Goal: Transaction & Acquisition: Purchase product/service

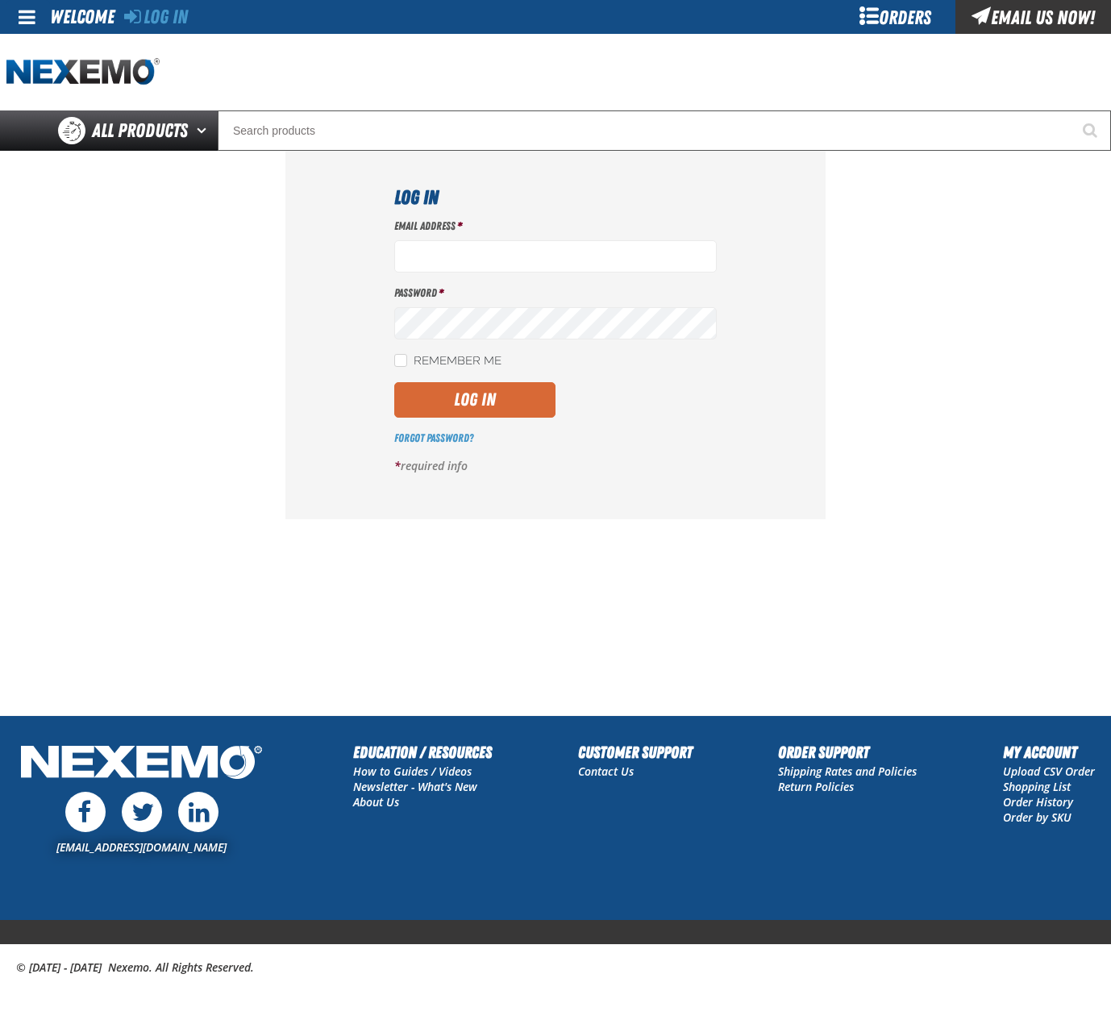
type input "bchoate@vtaig.com"
click at [469, 411] on button "Log In" at bounding box center [474, 399] width 161 height 35
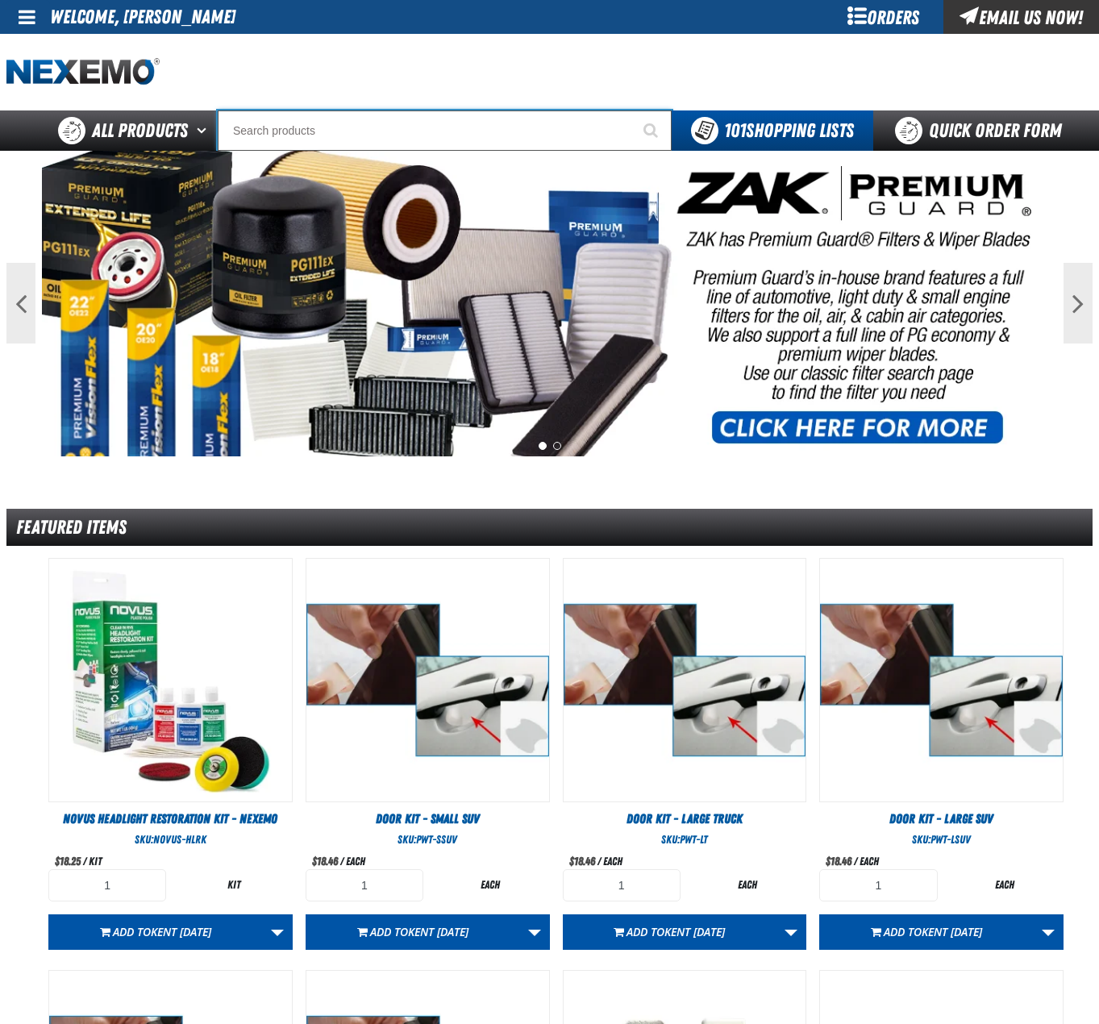
click at [444, 127] on input "Search" at bounding box center [445, 130] width 454 height 40
click at [477, 139] on input "Search" at bounding box center [445, 130] width 454 height 40
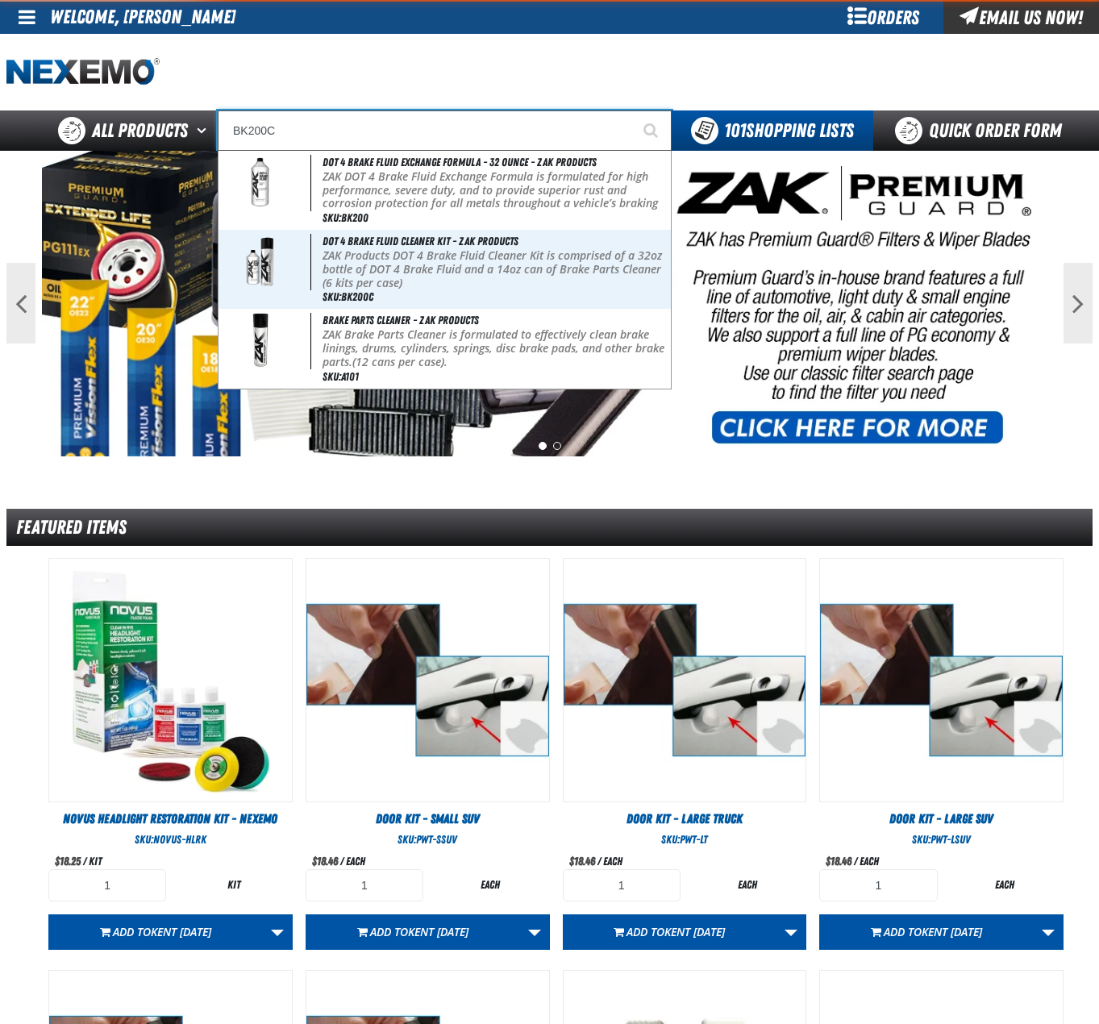
type input "BK200C"
click at [631, 110] on button "Start Searching" at bounding box center [651, 130] width 40 height 40
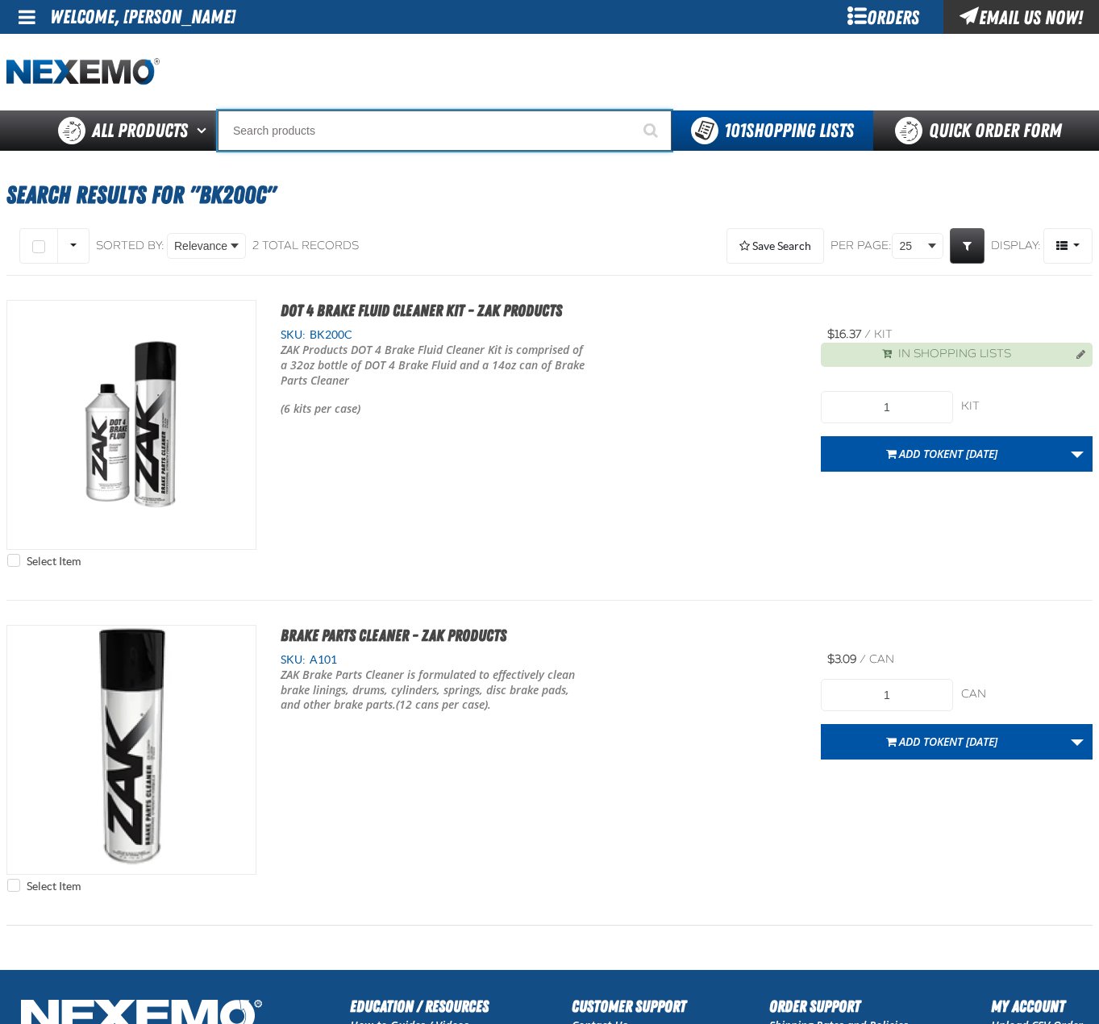
click at [387, 122] on input "Search" at bounding box center [445, 130] width 454 height 40
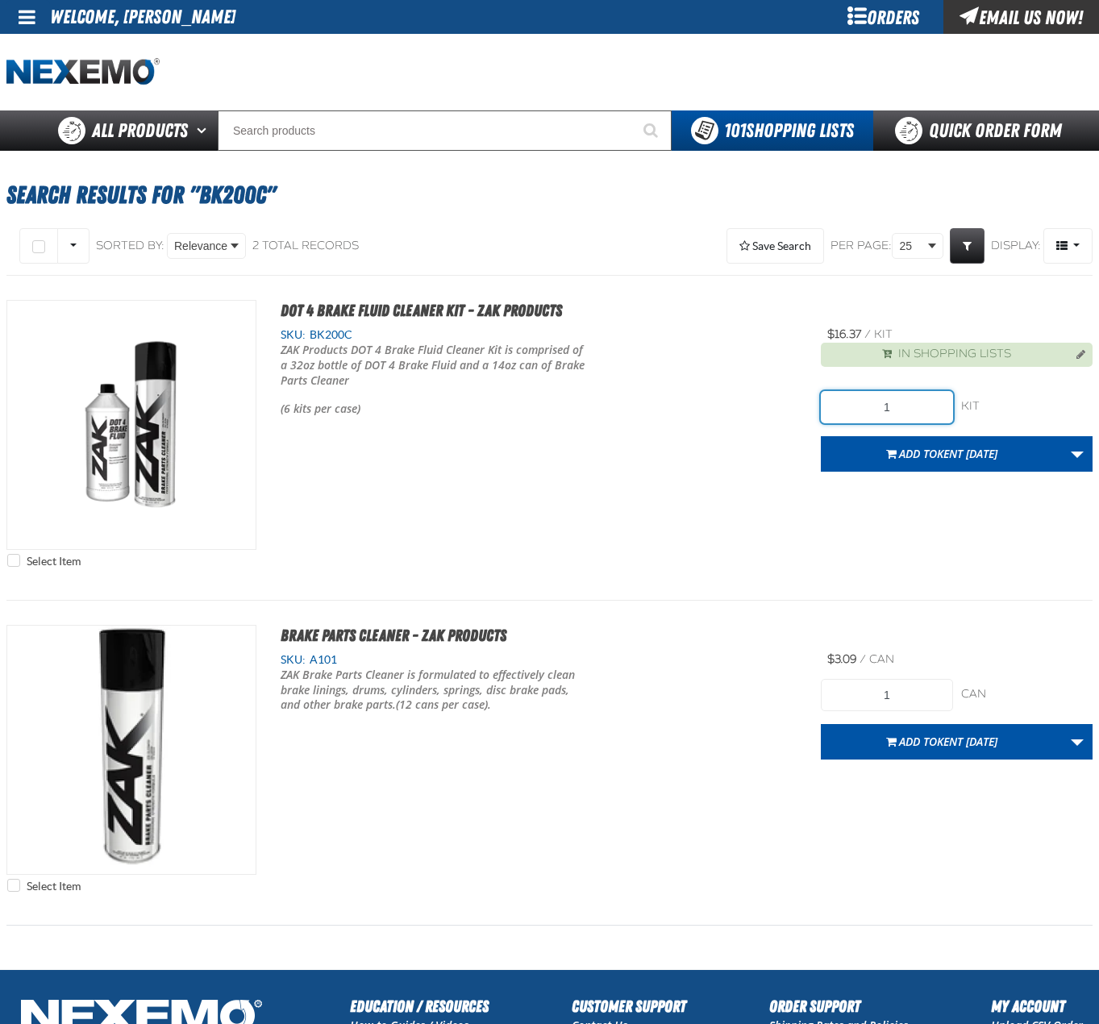
click at [917, 400] on input "1" at bounding box center [886, 407] width 131 height 32
type input "30"
click at [1080, 450] on link "More Actions" at bounding box center [1077, 453] width 31 height 35
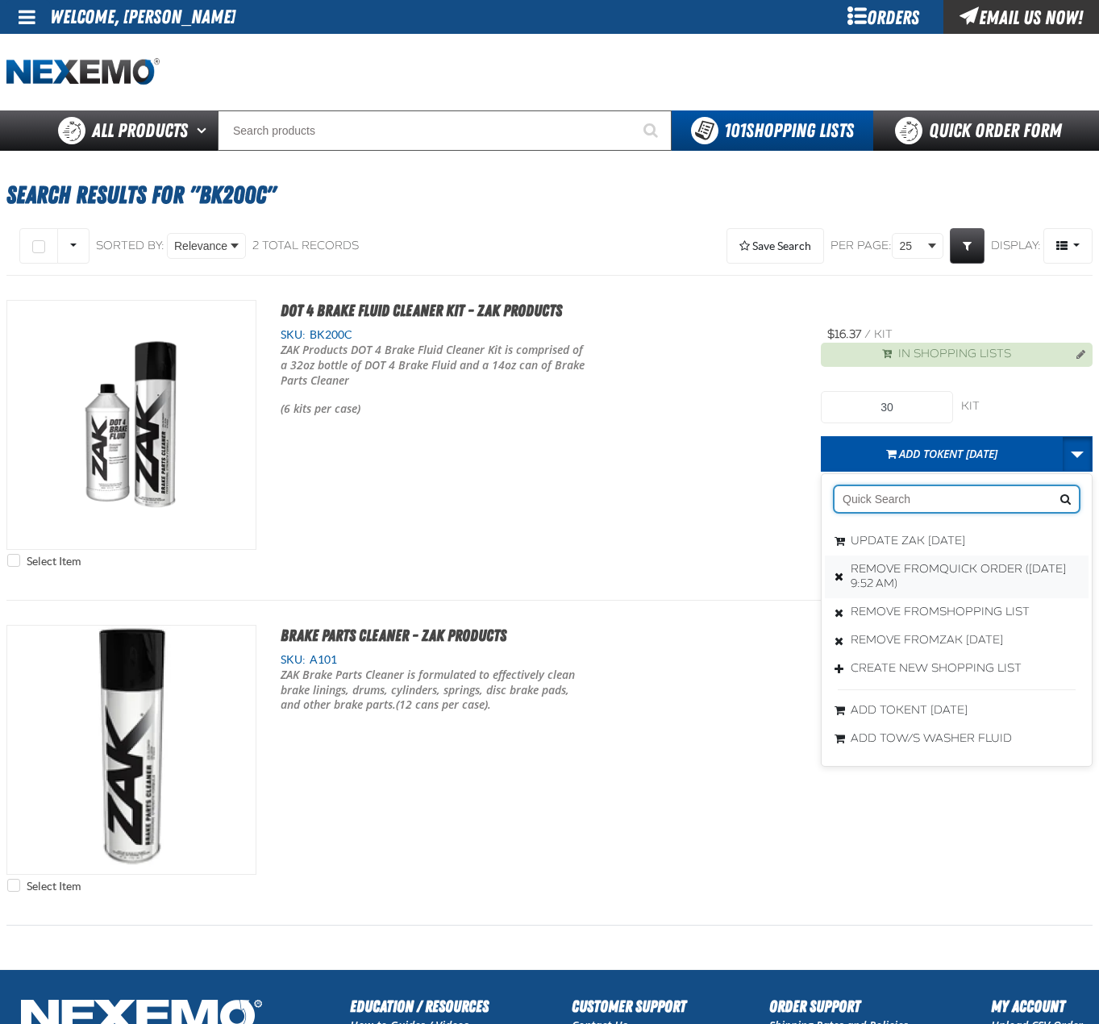
scroll to position [81, 0]
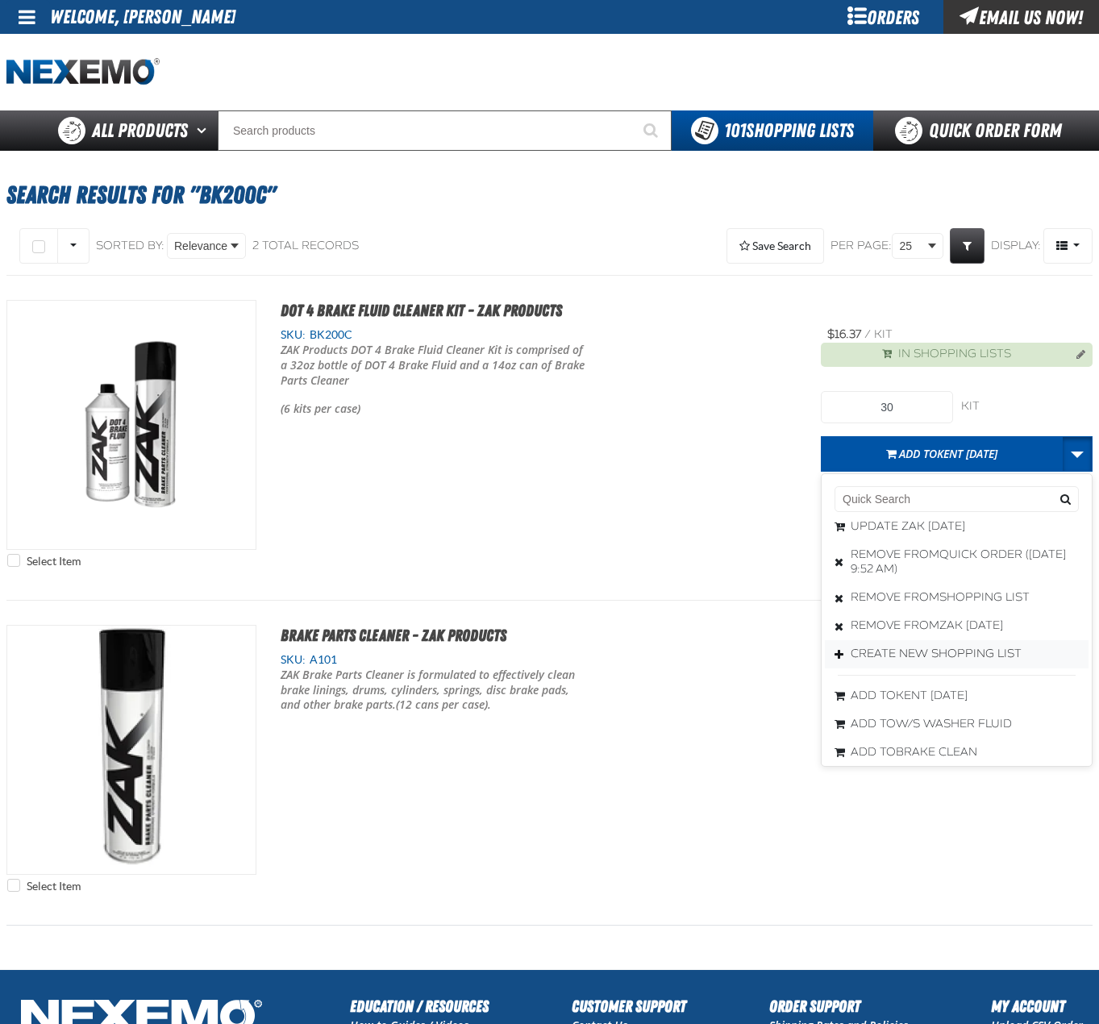
click at [953, 653] on button "Create New Shopping List" at bounding box center [957, 654] width 264 height 28
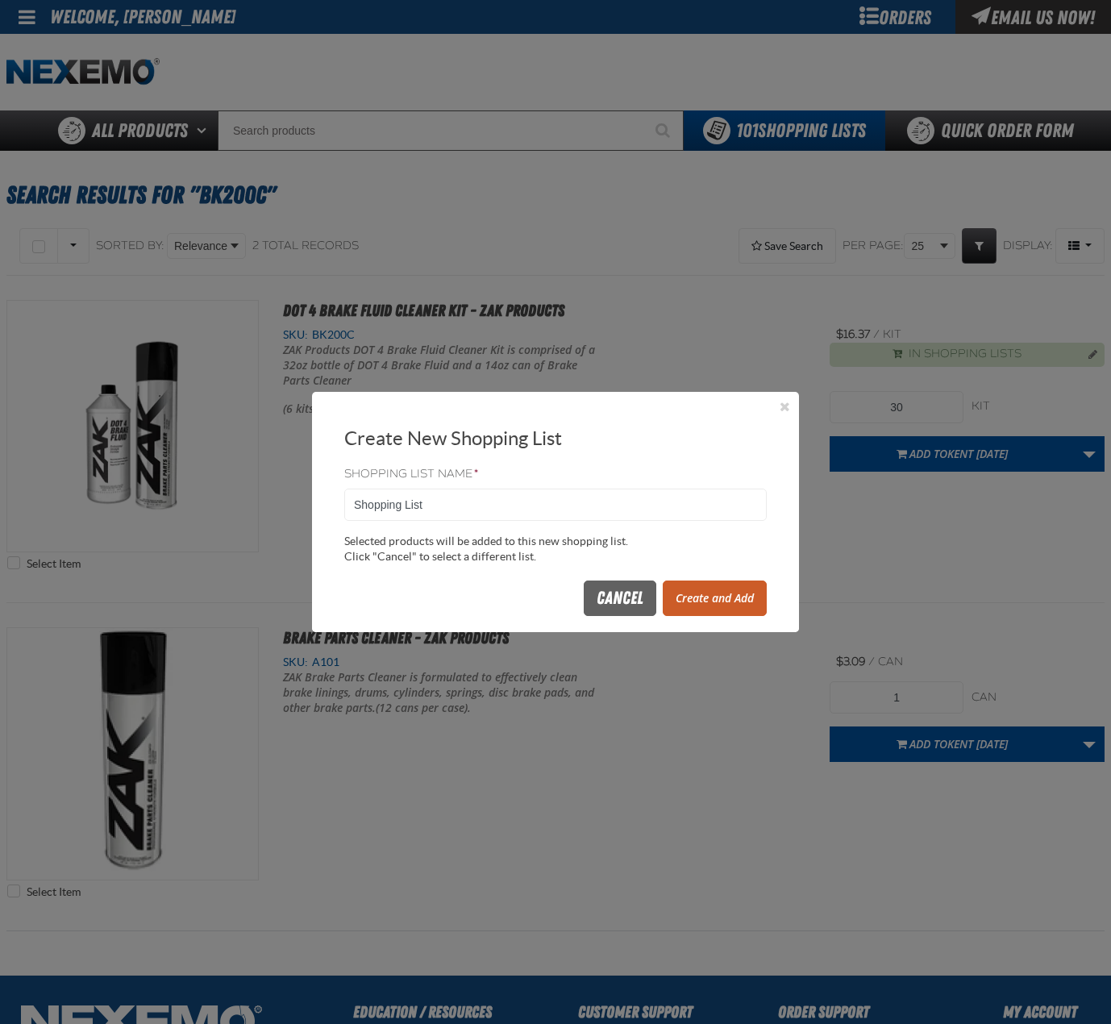
click at [702, 604] on button "Create and Add" at bounding box center [715, 598] width 104 height 35
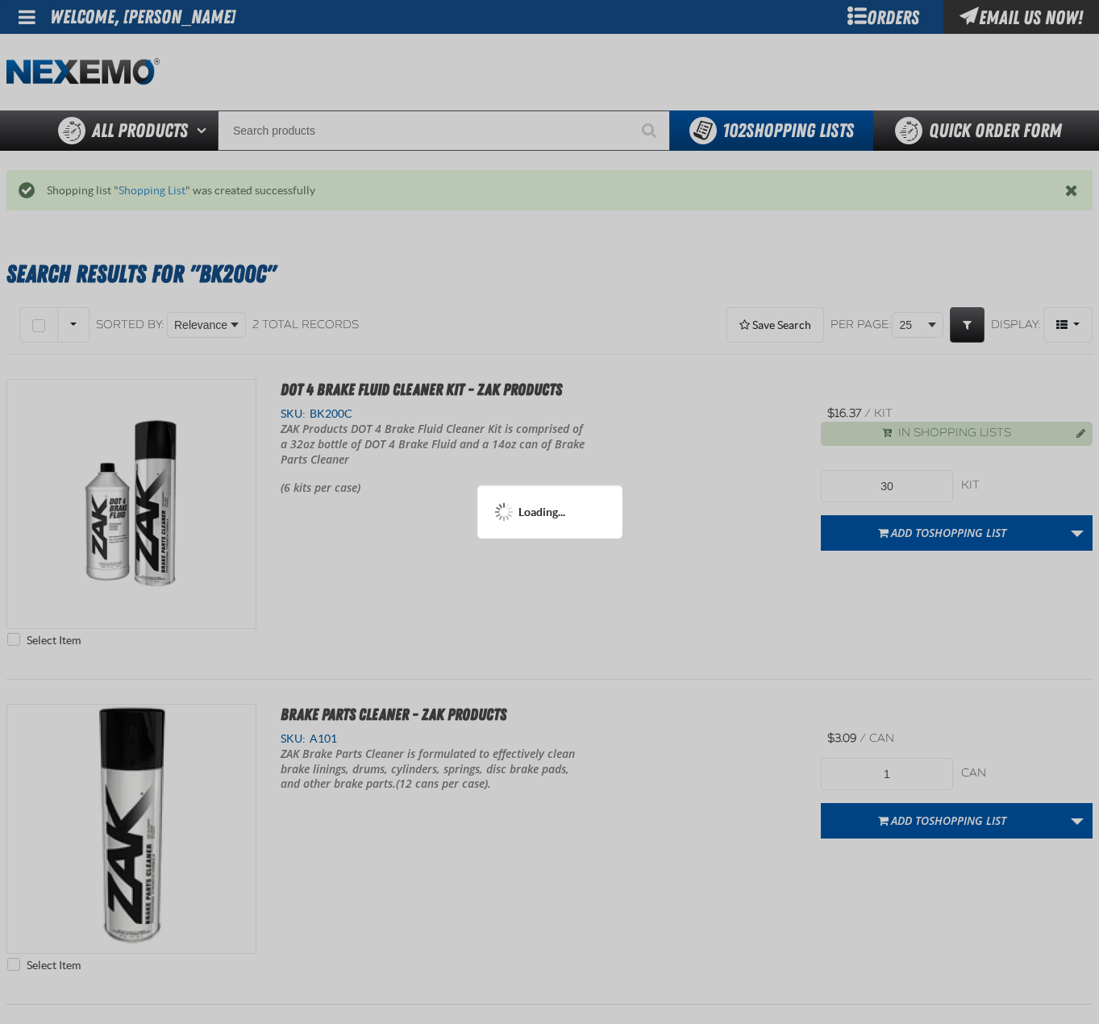
click at [419, 134] on div at bounding box center [549, 512] width 1099 height 1024
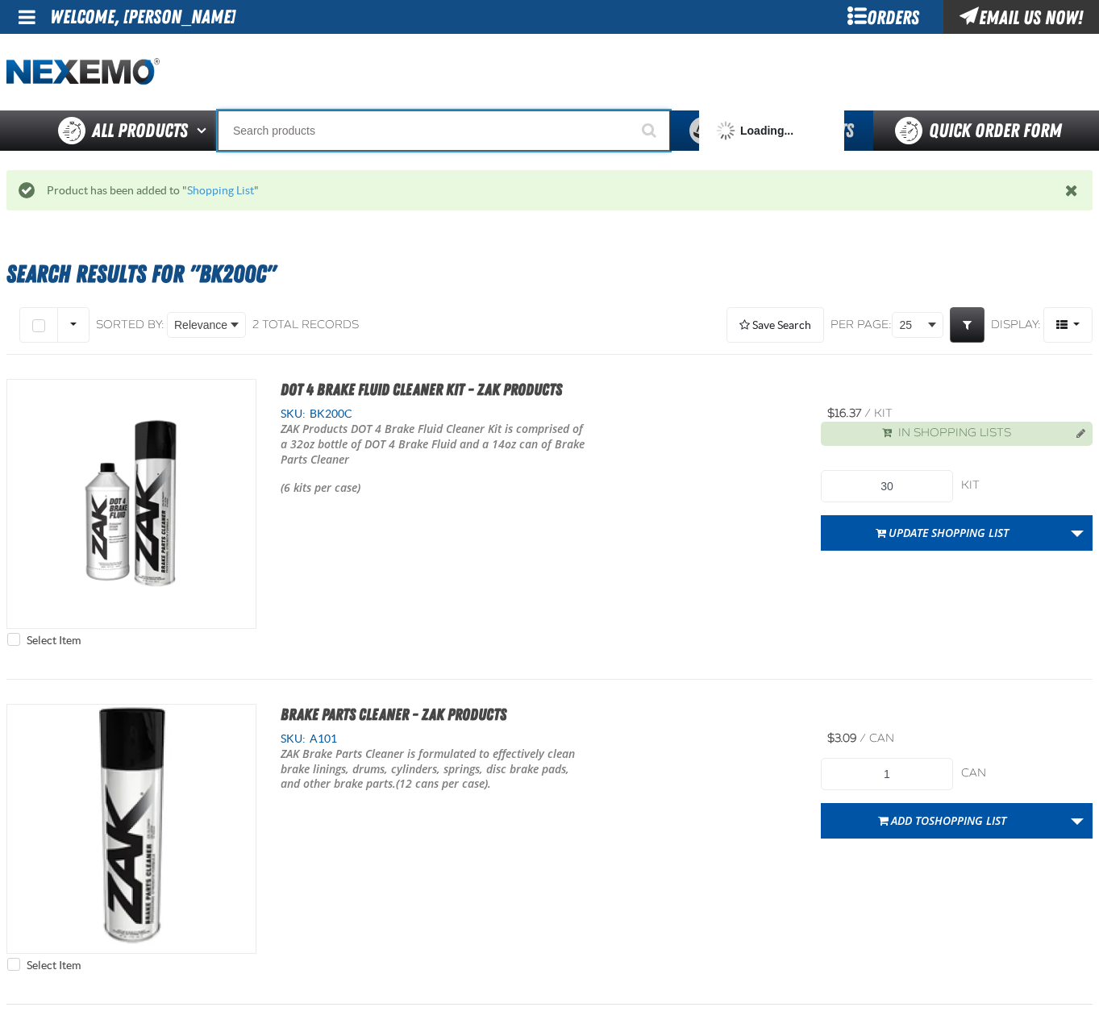
click at [419, 134] on input "Search" at bounding box center [444, 130] width 452 height 40
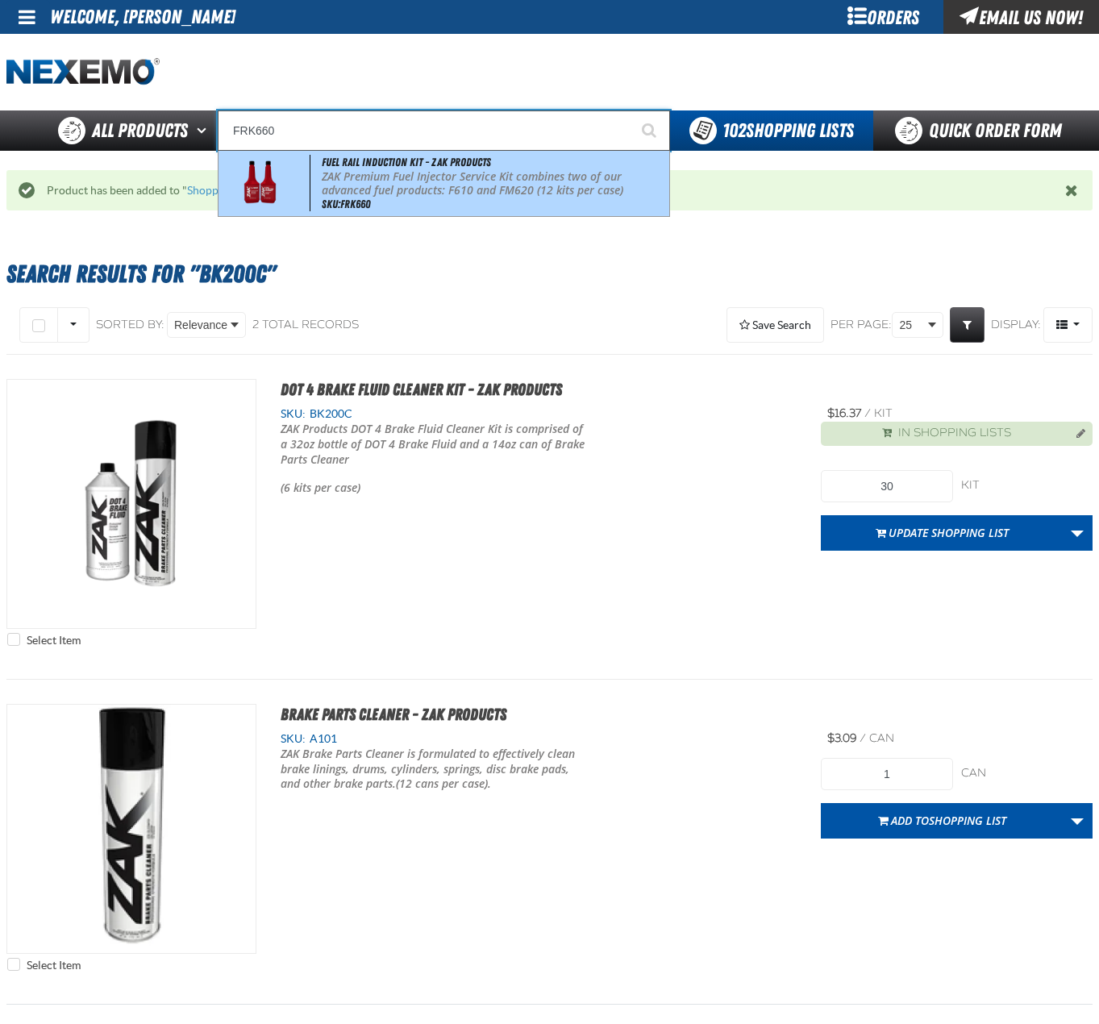
click at [395, 152] on div "Fuel Rail Induction Kit - ZAK Products ZAK Premium Fuel Injector Service Kit co…" at bounding box center [444, 183] width 451 height 65
type input "Fuel Rail Induction Kit - ZAK Products"
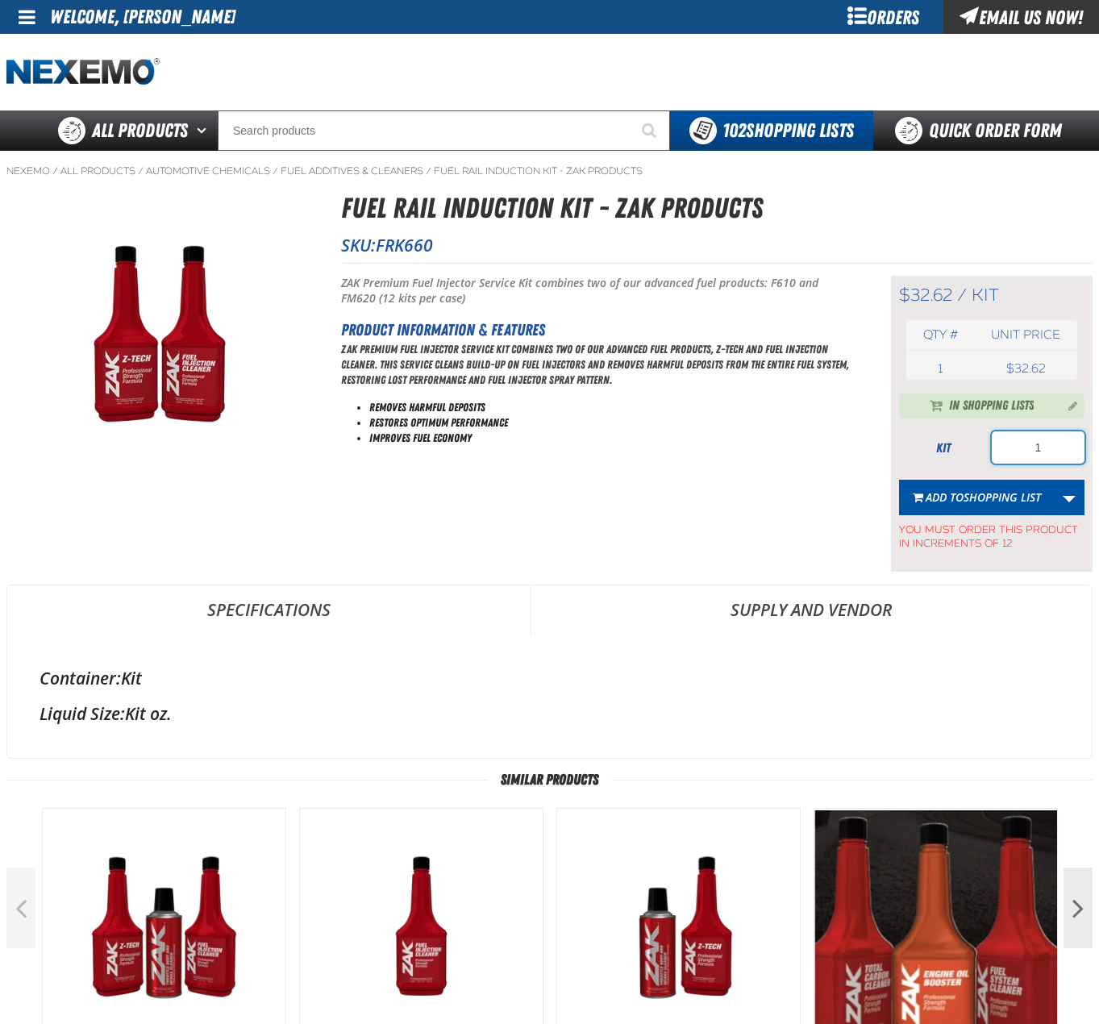
click at [1072, 456] on input "1" at bounding box center [1038, 447] width 93 height 32
type input "36"
click at [1075, 507] on link "More Actions" at bounding box center [1069, 497] width 31 height 35
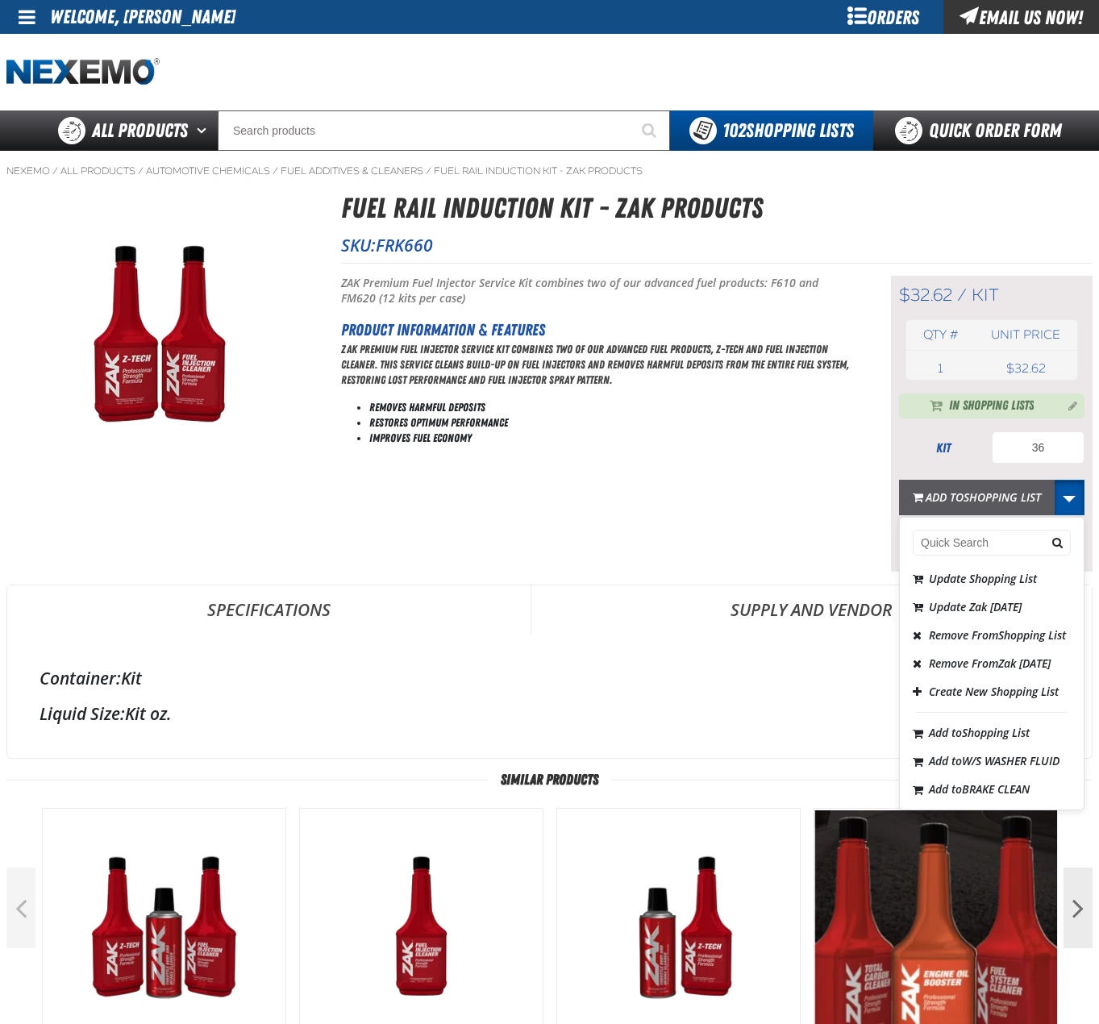
click at [979, 492] on span "Shopping List" at bounding box center [1002, 496] width 77 height 15
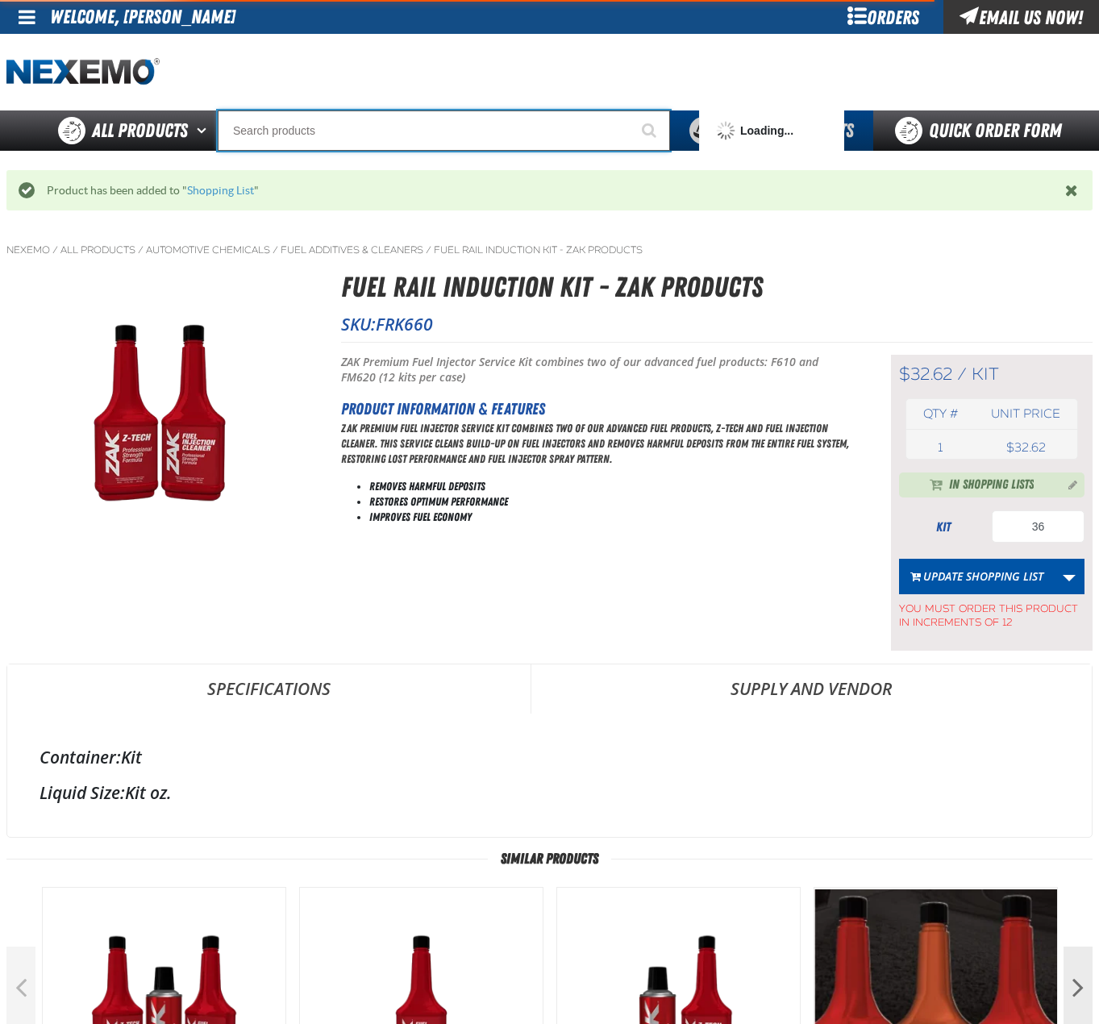
click at [444, 130] on input "Search" at bounding box center [444, 130] width 452 height 40
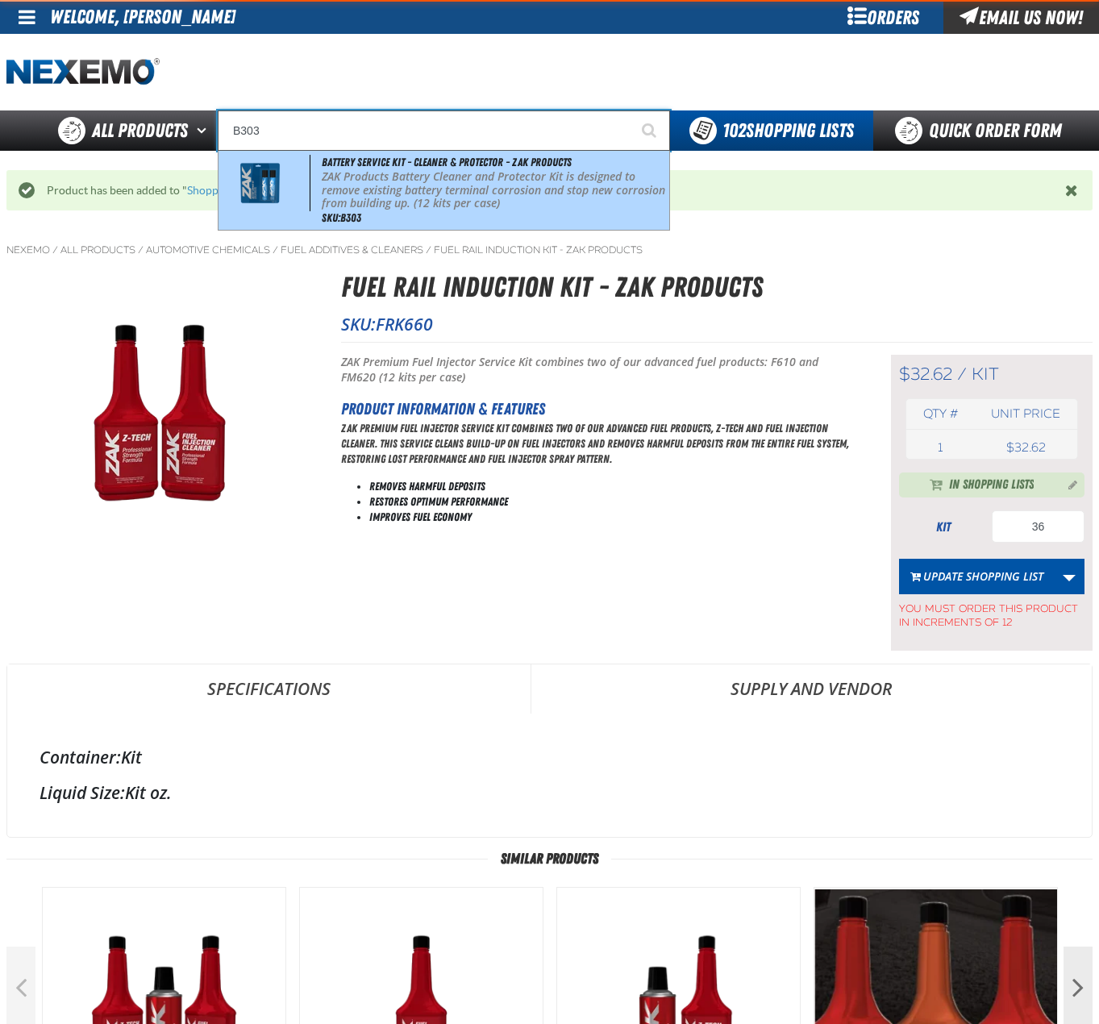
click at [469, 171] on p "ZAK Products Battery Cleaner and Protector Kit is designed to remove existing b…" at bounding box center [494, 190] width 344 height 40
type input "Battery Service Kit - Cleaner & Protector - ZAK Products"
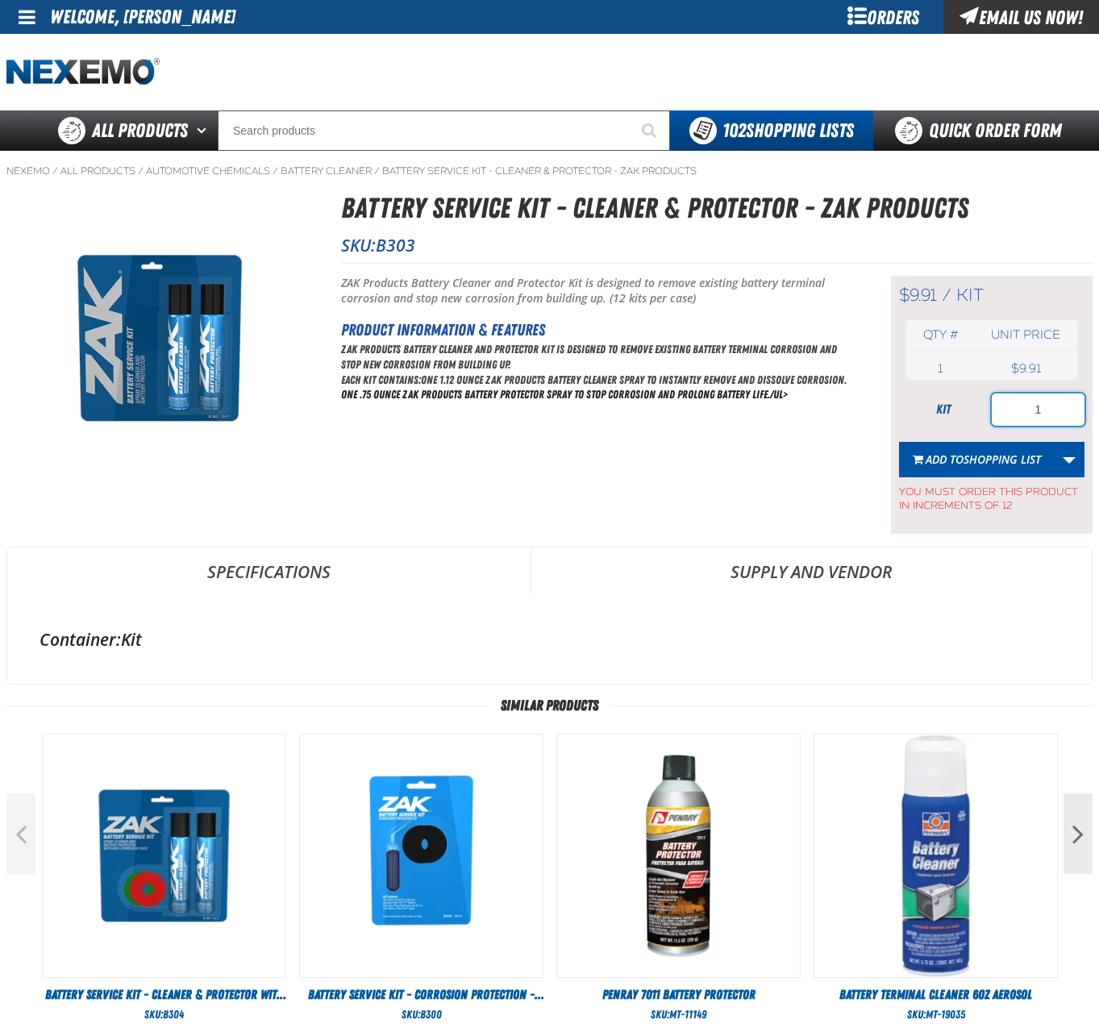
click at [1054, 414] on input "1" at bounding box center [1038, 410] width 93 height 32
type input "12"
click at [991, 465] on span "Shopping List" at bounding box center [1002, 459] width 77 height 15
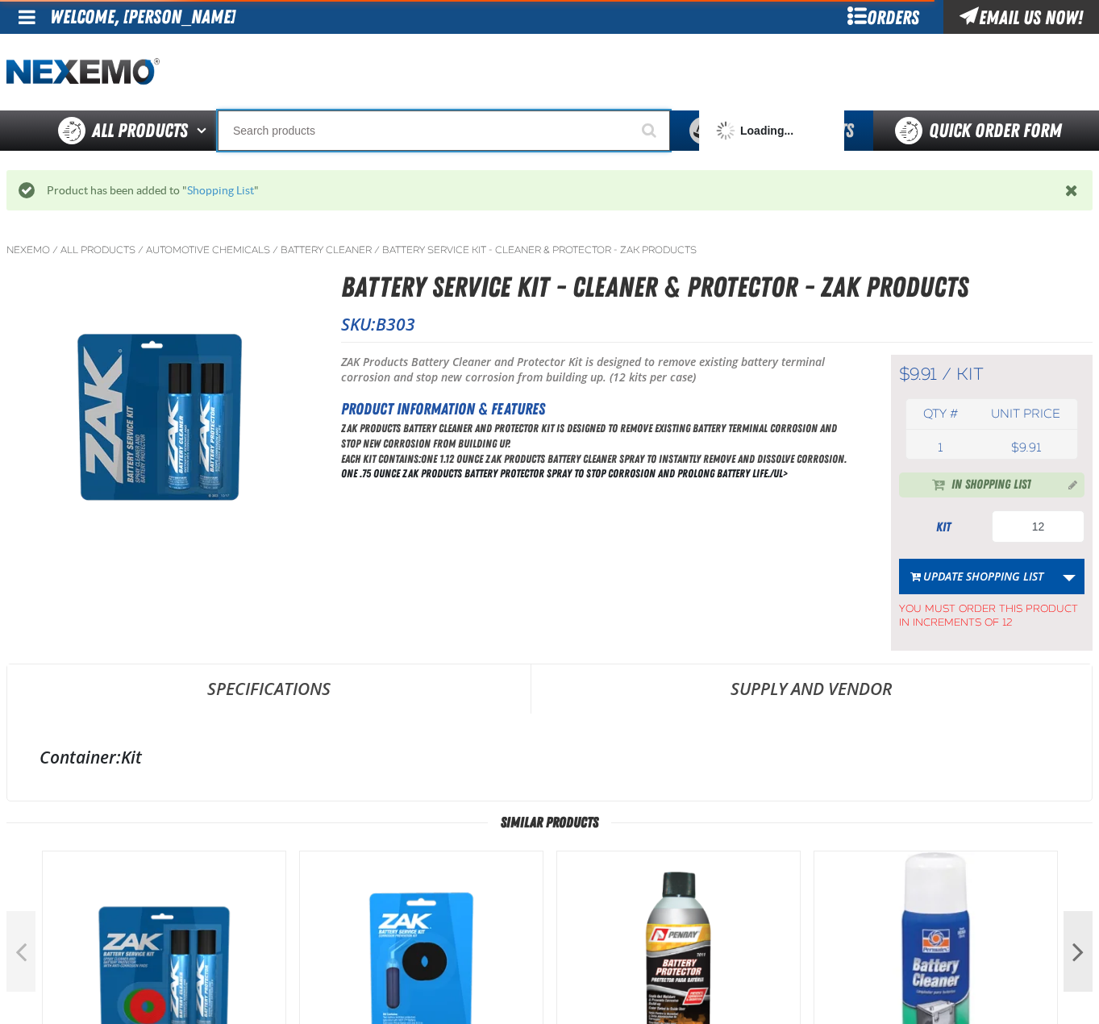
click at [398, 119] on input "Search" at bounding box center [444, 130] width 452 height 40
click at [390, 121] on input "Search" at bounding box center [444, 130] width 452 height 40
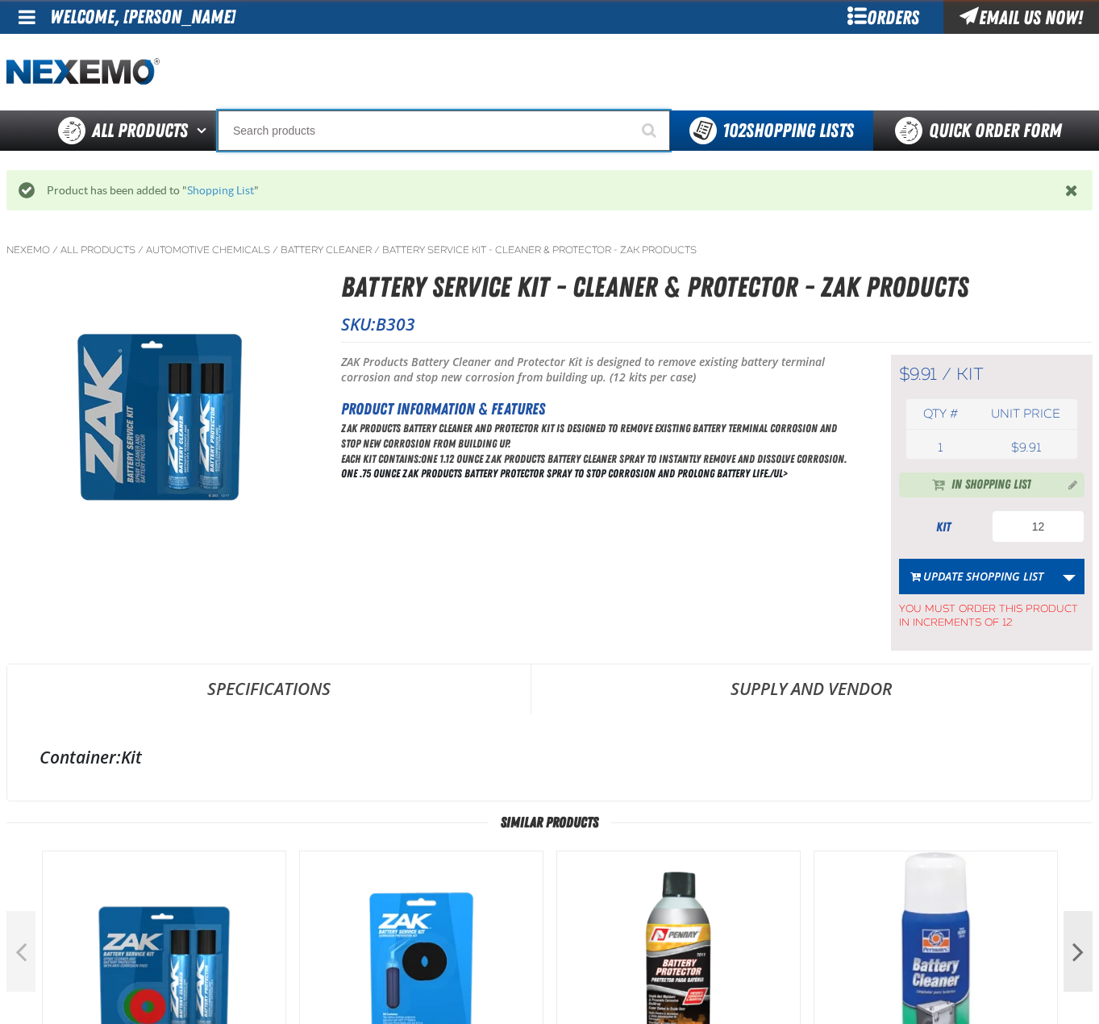
click at [390, 121] on input "Search" at bounding box center [444, 130] width 452 height 40
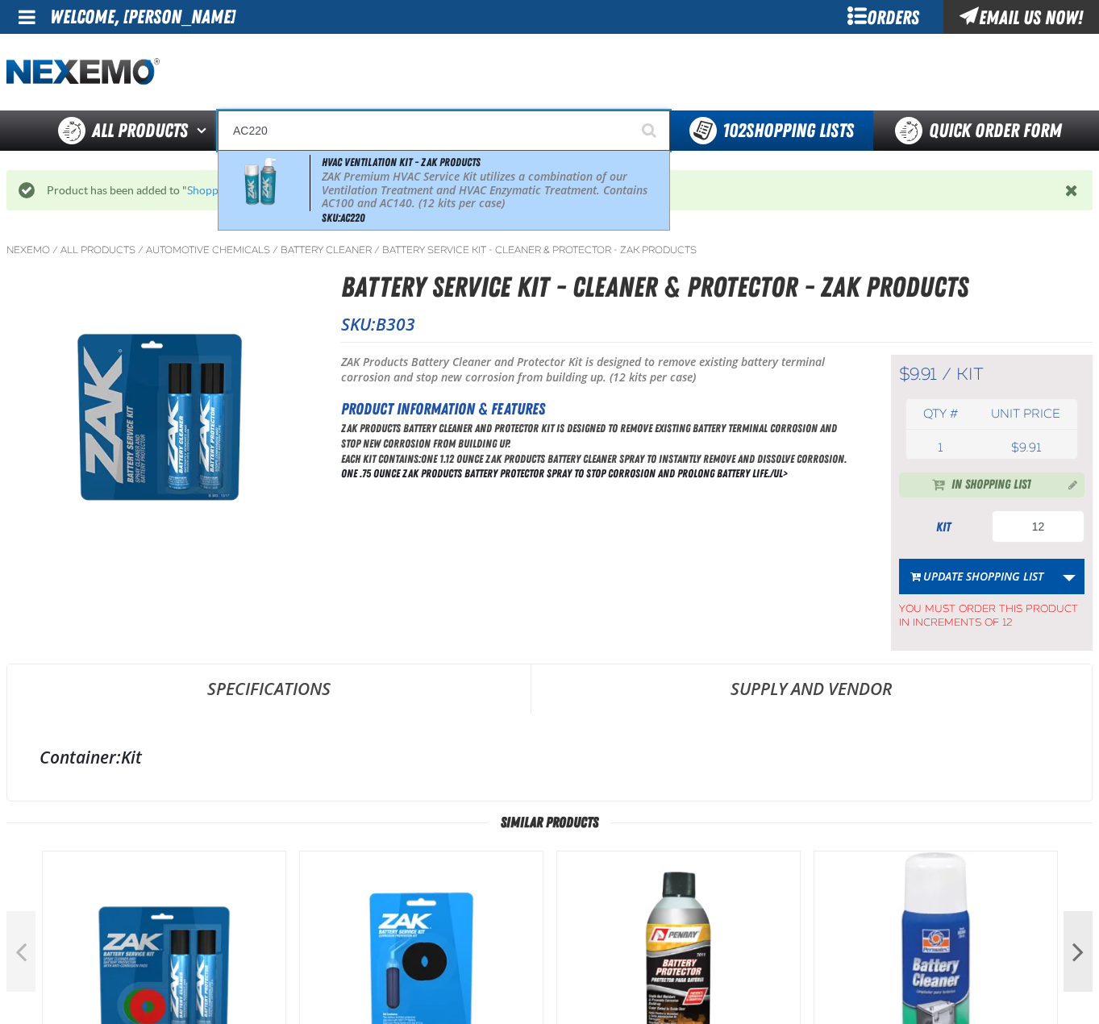
click at [370, 173] on p "ZAK Premium HVAC Service Kit utilizes a combination of our Ventilation Treatmen…" at bounding box center [494, 190] width 344 height 40
type input "HVAC Ventilation Kit - ZAK Products"
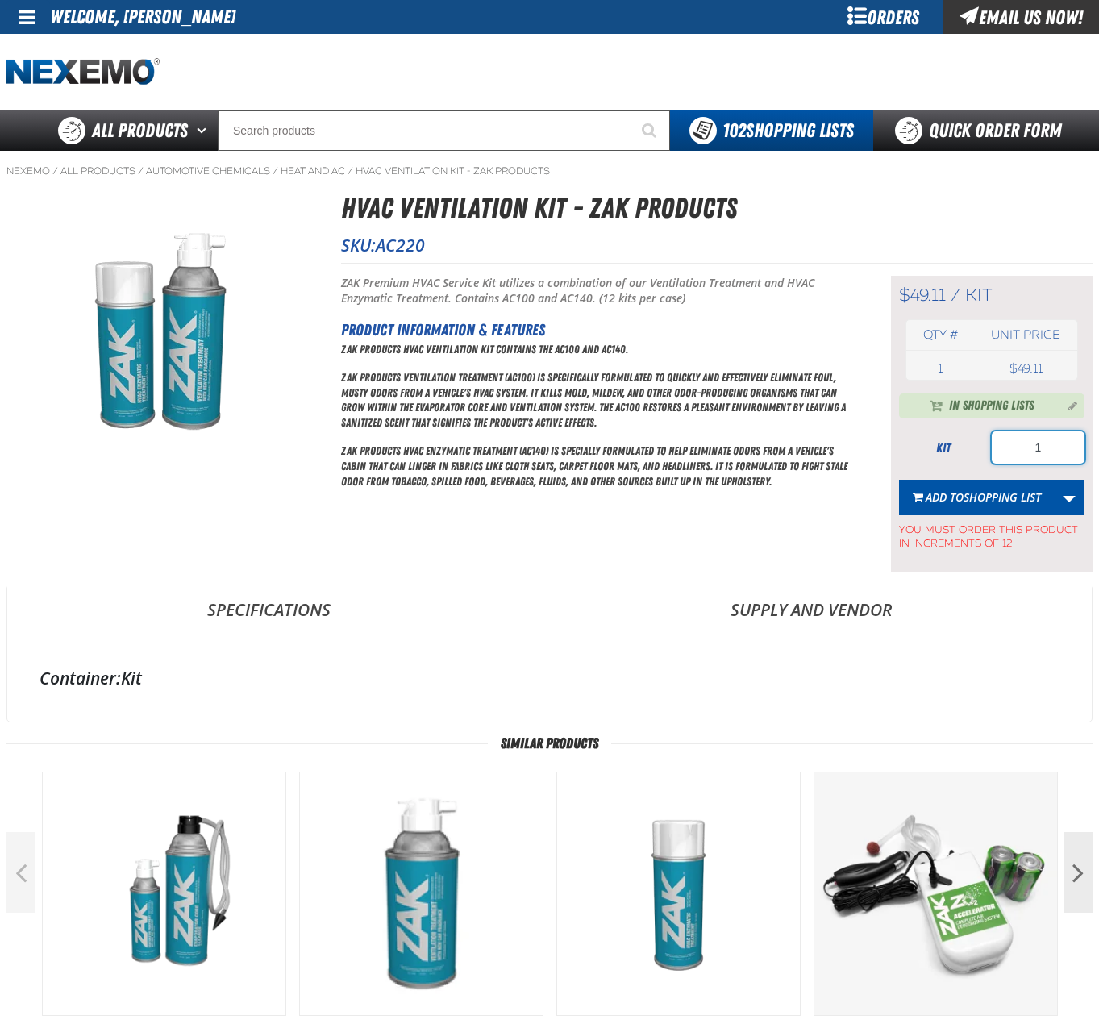
click at [1056, 448] on input "1" at bounding box center [1038, 447] width 93 height 32
type input "24"
click at [927, 496] on span "Add to Shopping List" at bounding box center [983, 496] width 115 height 15
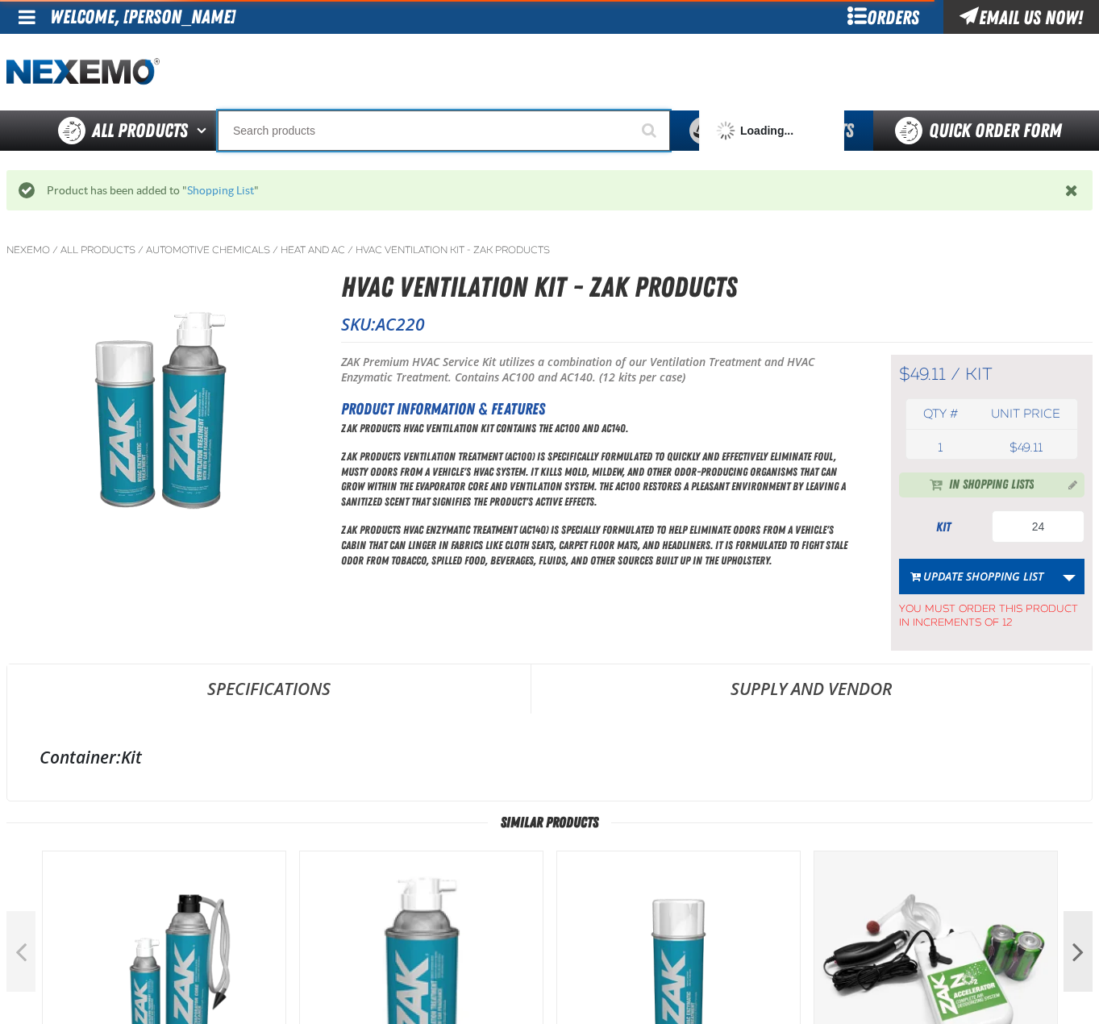
click at [443, 127] on input "Search" at bounding box center [444, 130] width 452 height 40
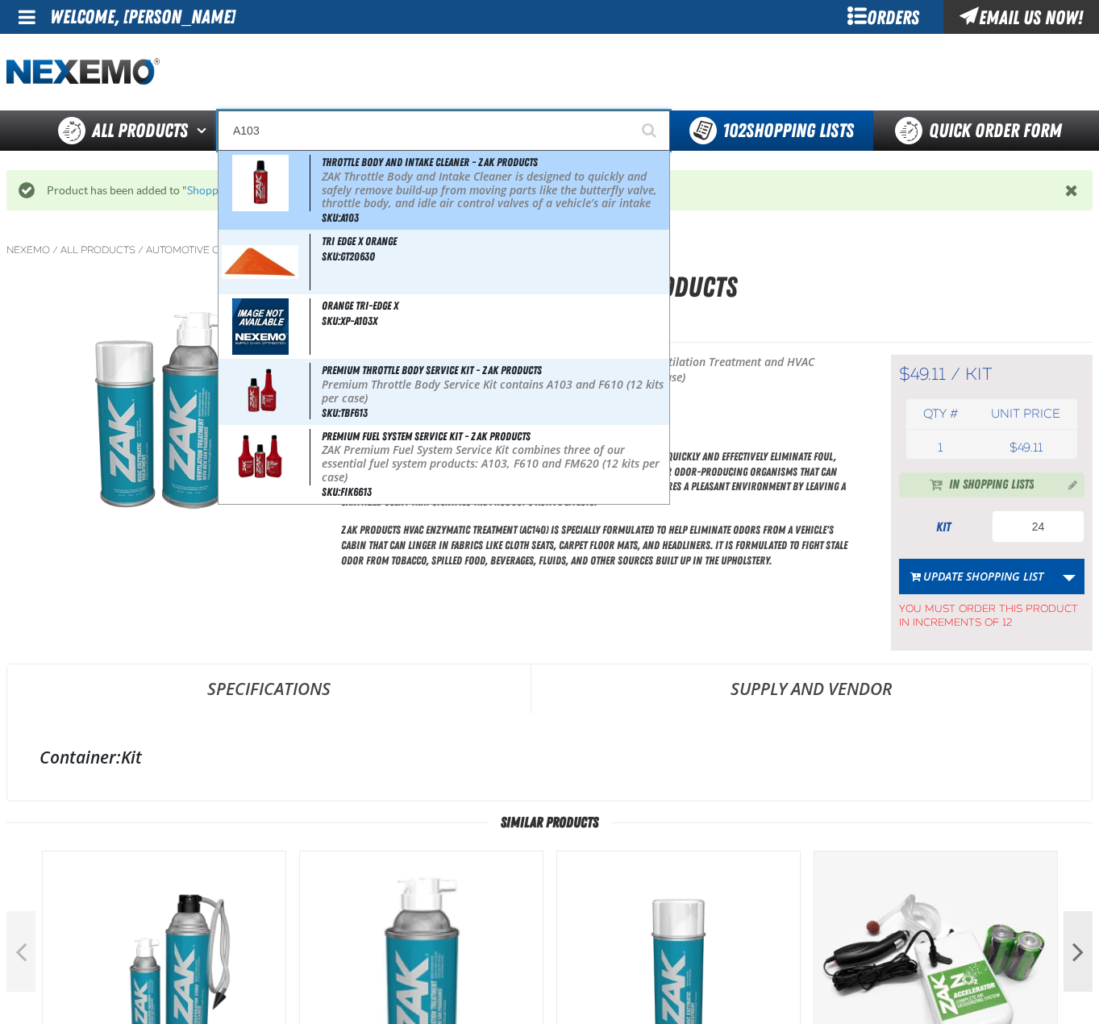
click at [453, 170] on p "ZAK Throttle Body and Intake Cleaner is designed to quickly and safely remove b…" at bounding box center [494, 197] width 344 height 54
type input "Throttle Body and Intake Cleaner - ZAK Products"
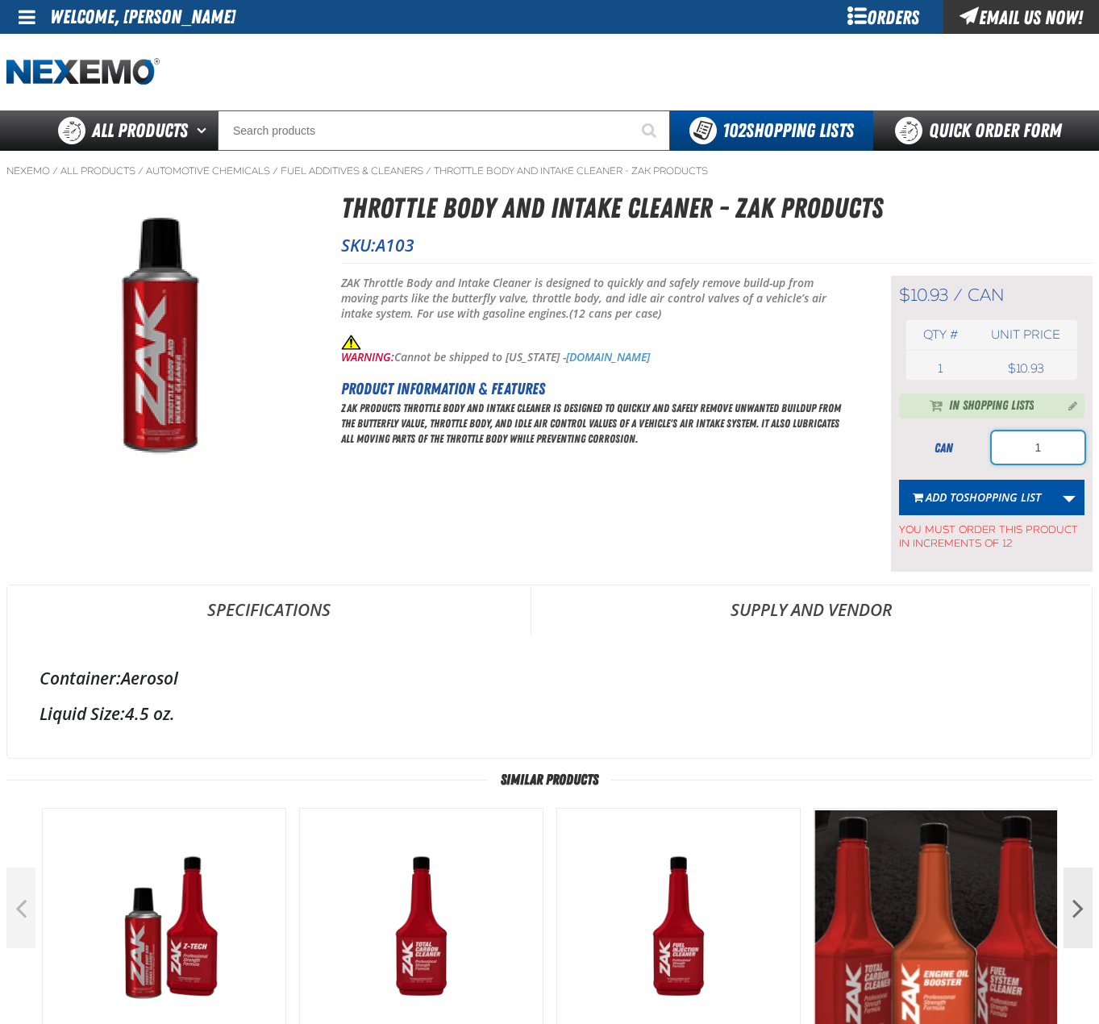
click at [1043, 448] on input "1" at bounding box center [1038, 447] width 93 height 32
type input "72"
click at [969, 493] on span "Shopping List" at bounding box center [1002, 496] width 77 height 15
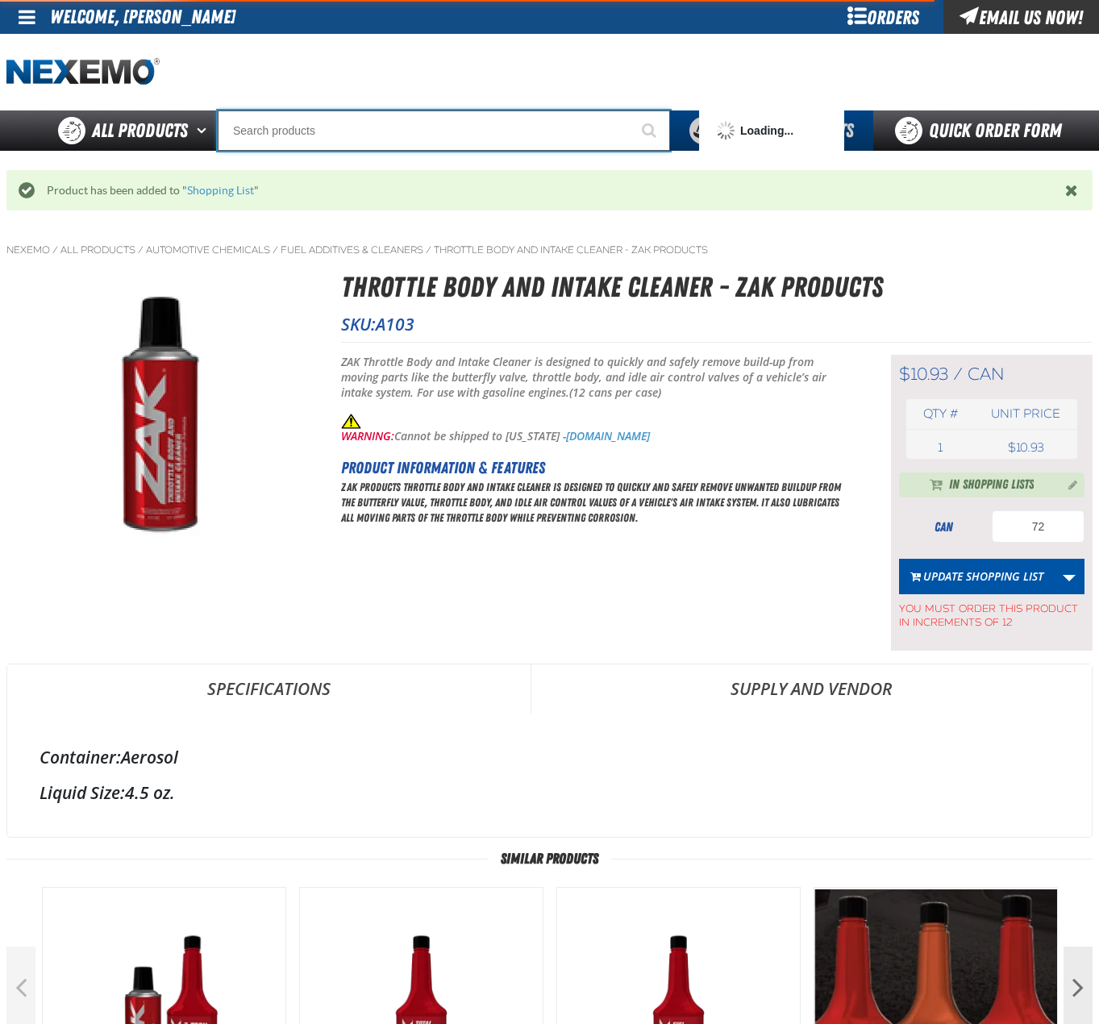
click at [399, 124] on input "Search" at bounding box center [444, 130] width 452 height 40
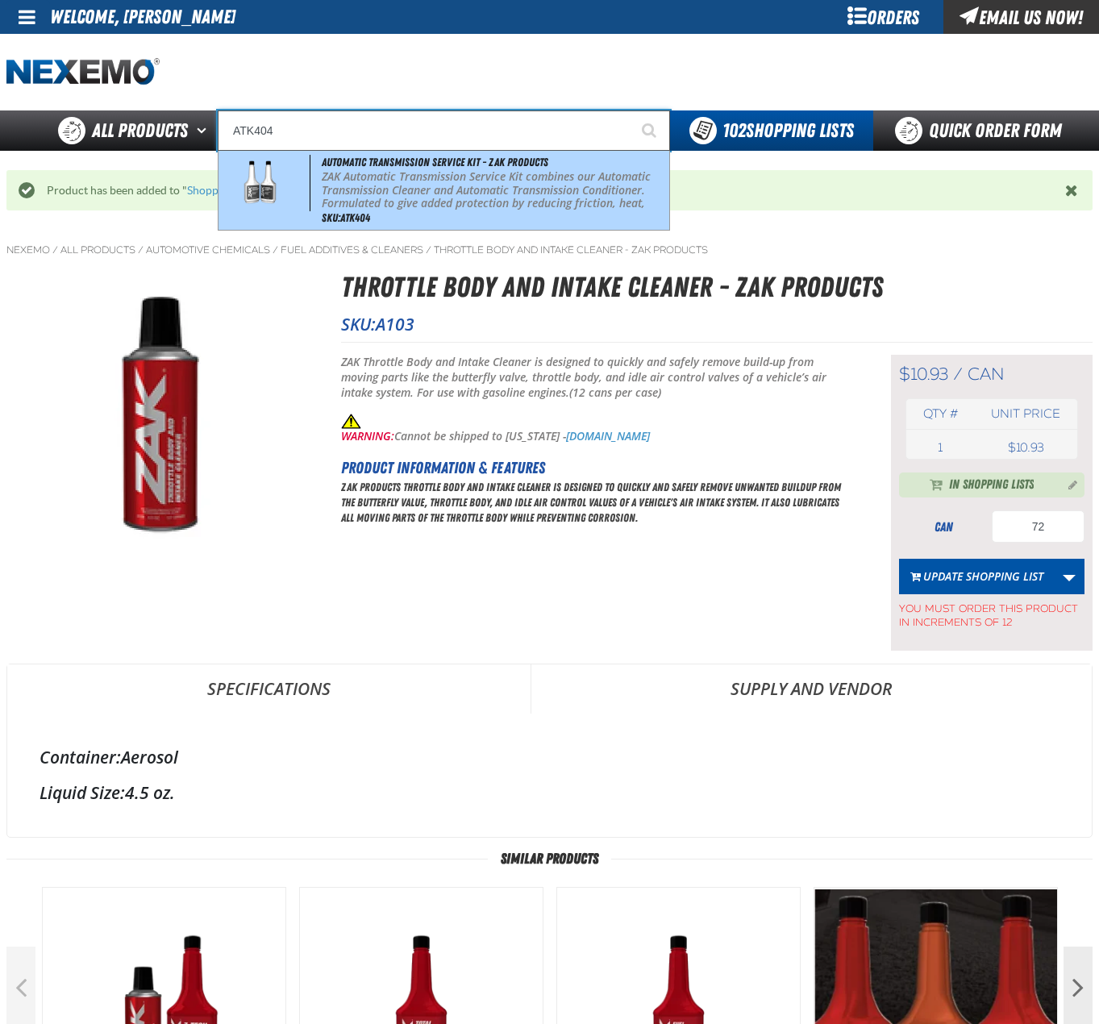
click at [382, 163] on span "Automatic Transmission Service Kit - ZAK Products" at bounding box center [435, 162] width 227 height 13
type input "Automatic Transmission Service Kit - ZAK Products"
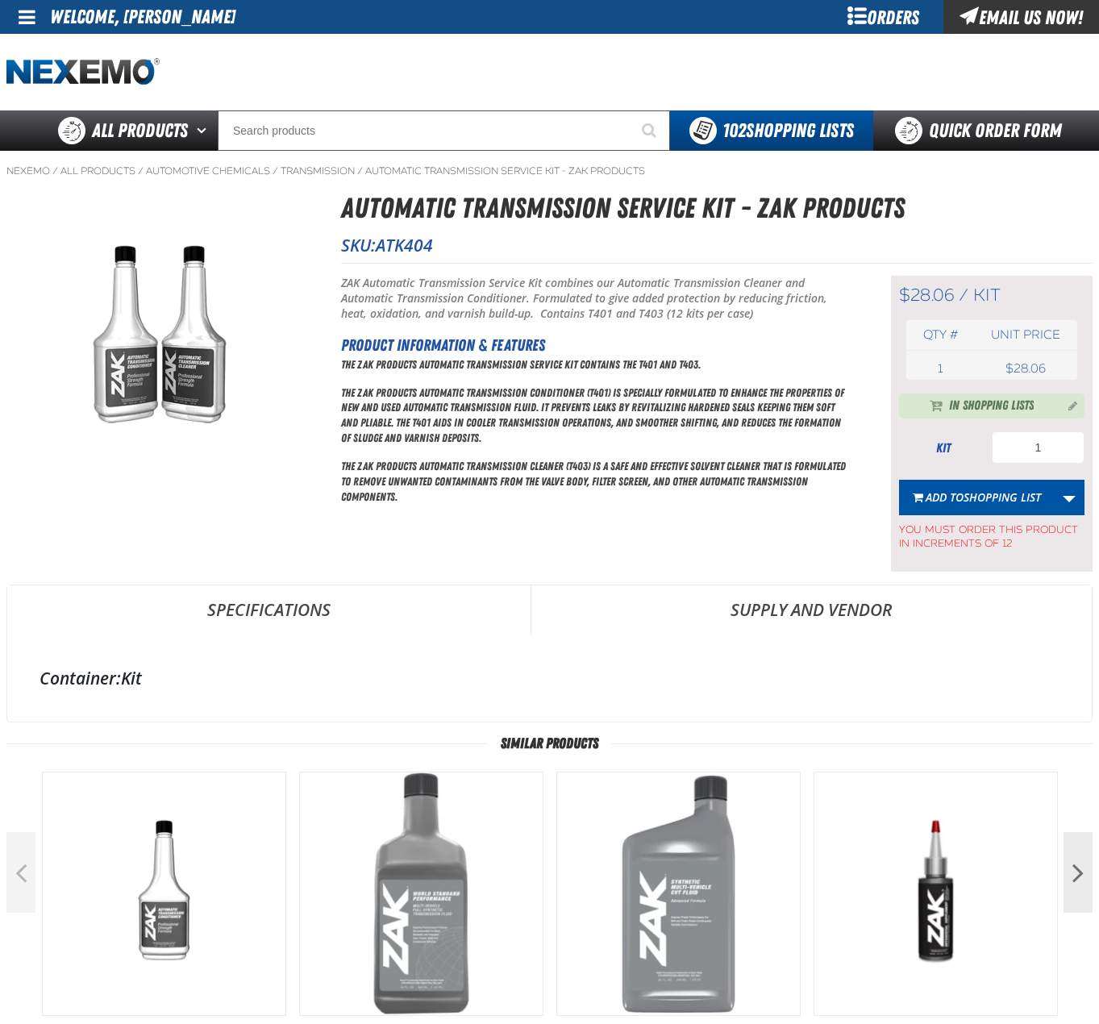
click at [1046, 427] on div "In Shopping Lists kit 1 Add to Shopping List Update Shopping List Update Zak [D…" at bounding box center [991, 473] width 185 height 158
click at [1039, 446] on input "1" at bounding box center [1038, 447] width 93 height 32
type input "12"
click at [972, 500] on span "Shopping List" at bounding box center [1002, 496] width 77 height 15
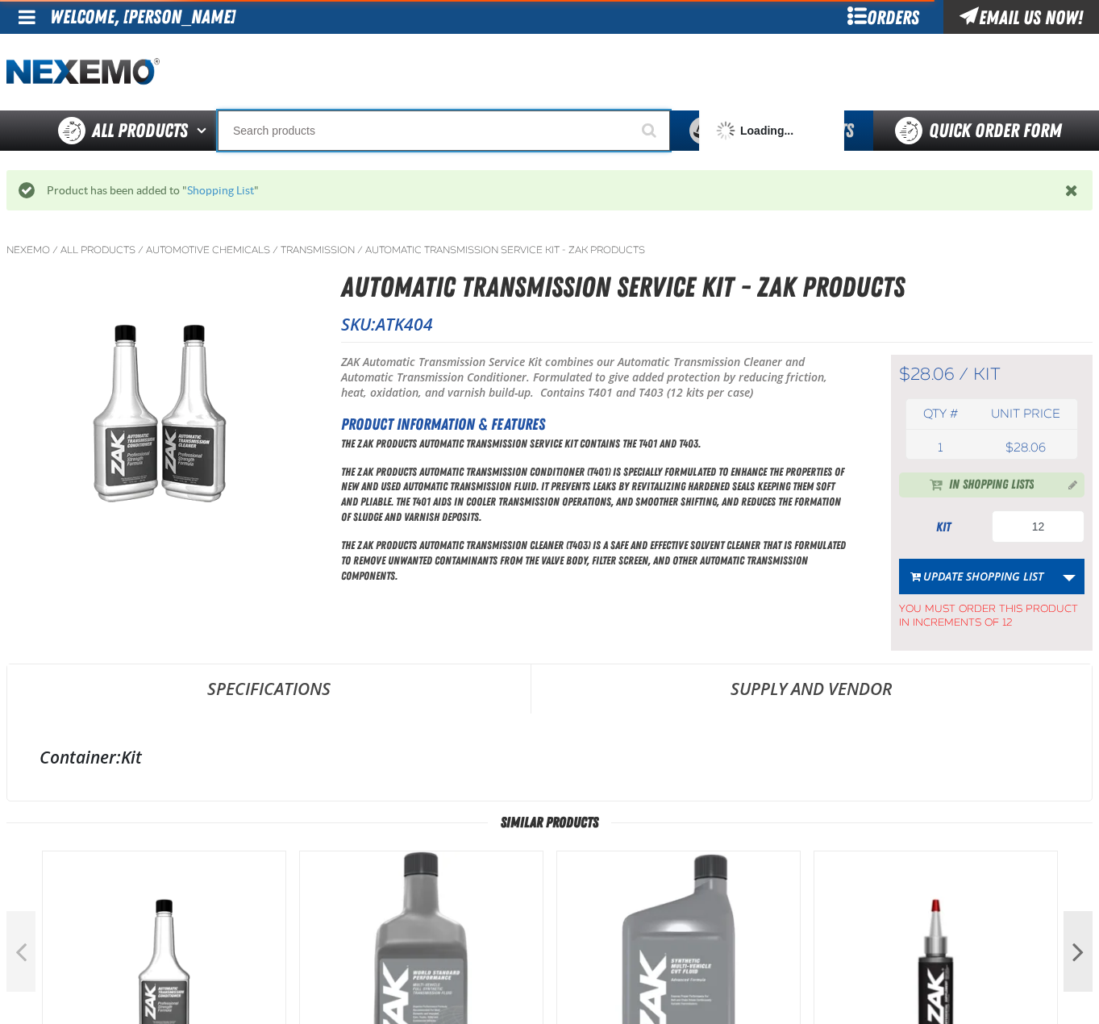
click at [454, 135] on input "Search" at bounding box center [444, 130] width 452 height 40
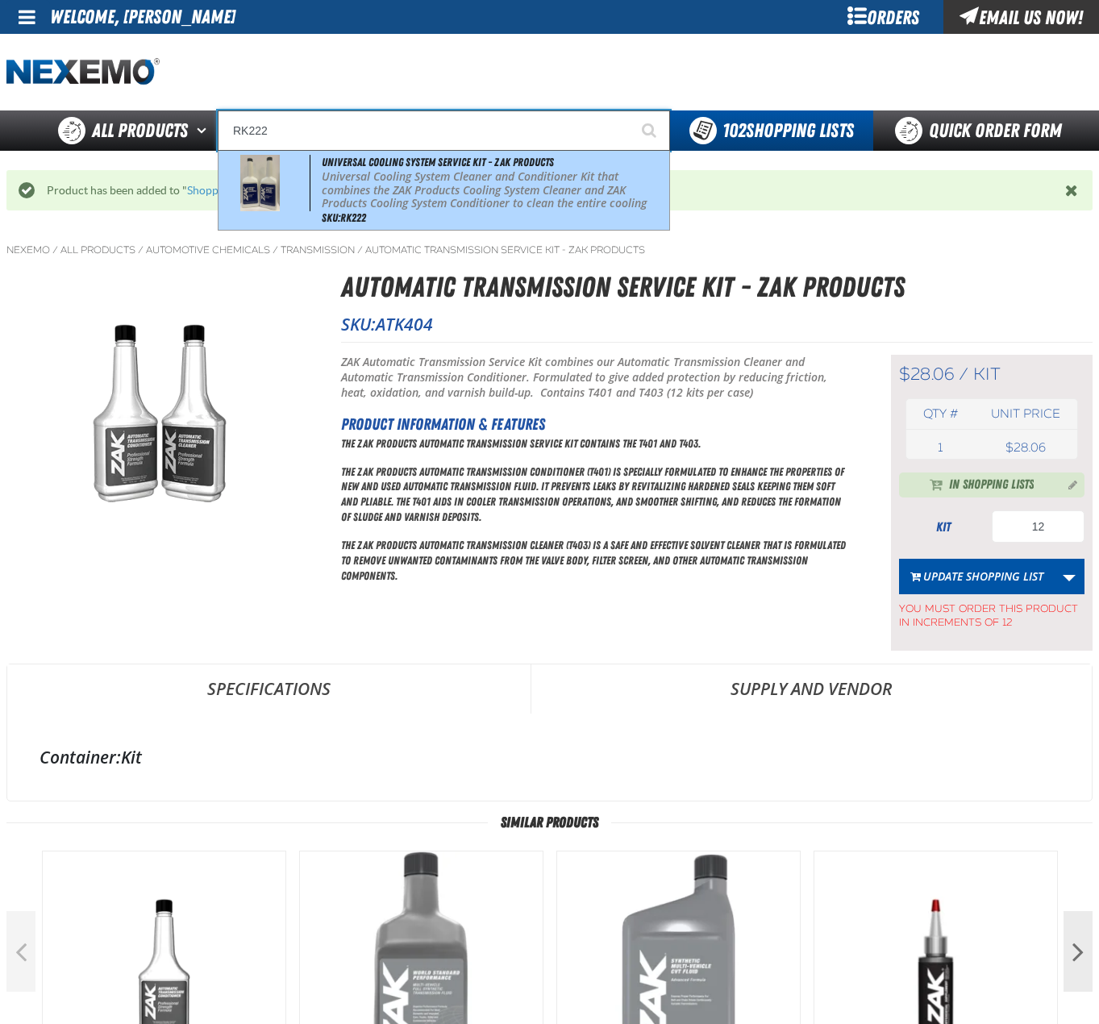
click at [432, 196] on p "Universal Cooling System Cleaner and Conditioner Kit that combines the ZAK Prod…" at bounding box center [494, 197] width 344 height 54
type input "Universal Cooling System Service Kit - ZAK Products"
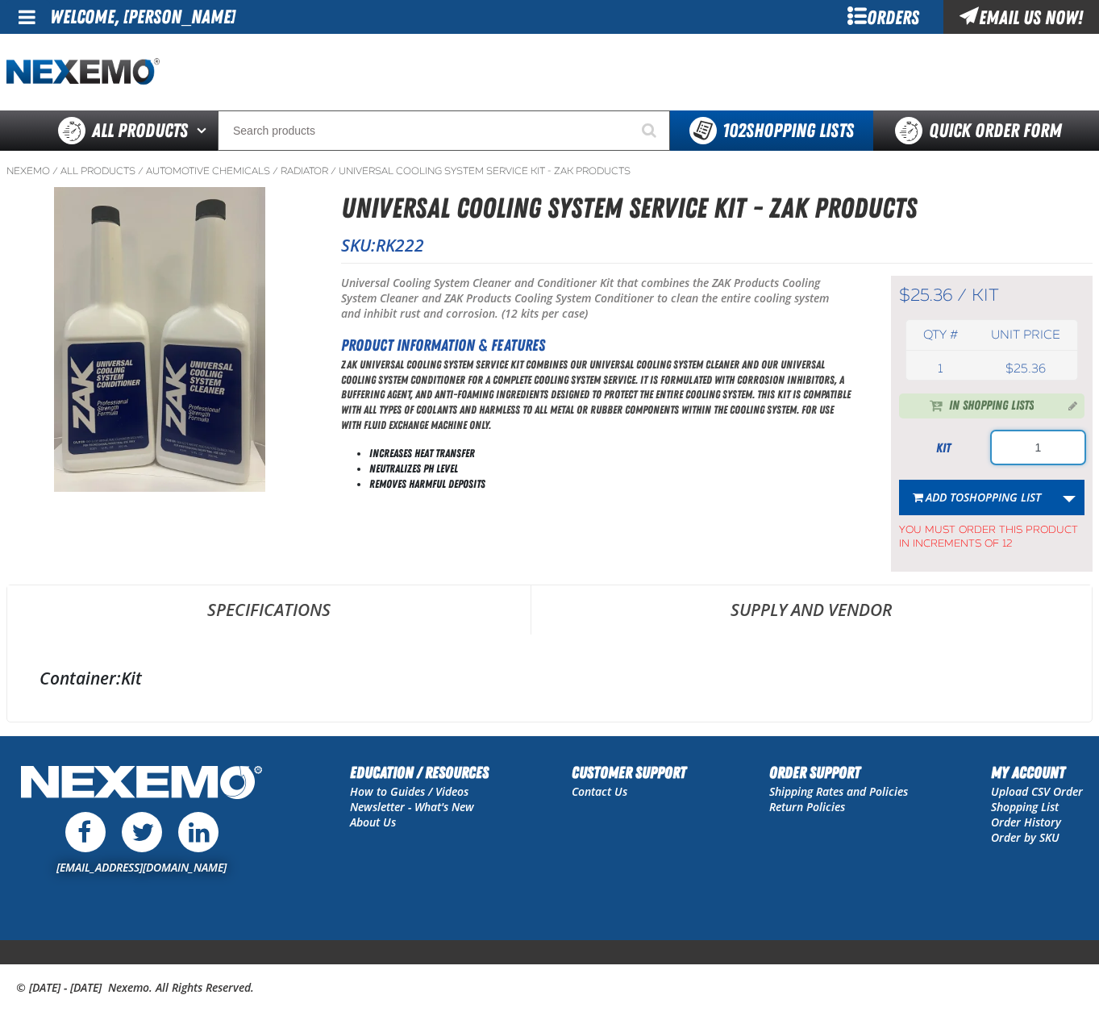
click at [1058, 452] on input "1" at bounding box center [1038, 447] width 93 height 32
type input "24"
click at [965, 491] on span "Shopping List" at bounding box center [1002, 496] width 77 height 15
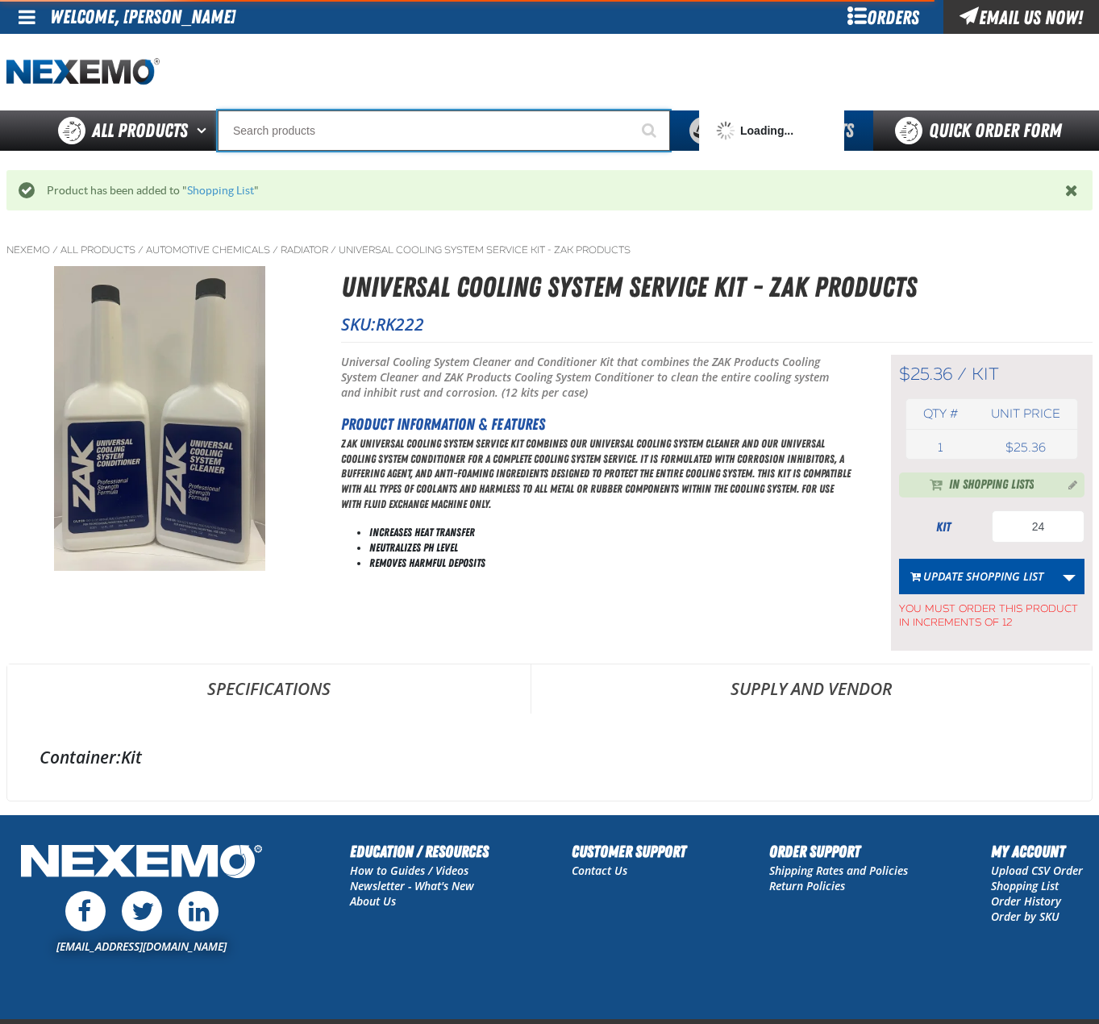
click at [306, 136] on input "Search" at bounding box center [444, 130] width 452 height 40
click at [306, 135] on input "Search" at bounding box center [444, 130] width 452 height 40
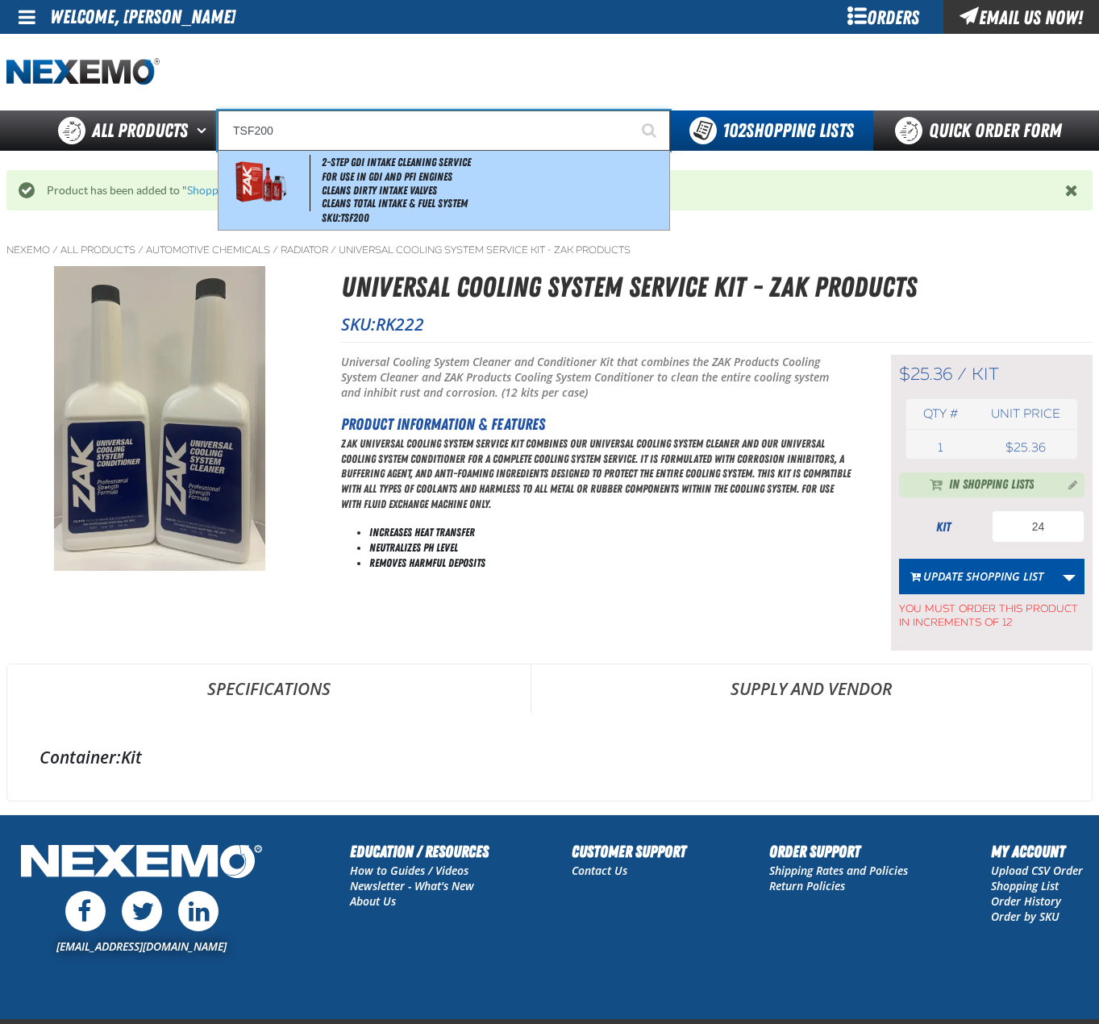
click at [315, 200] on div "2-Step GDI Intake Cleaning Service For Use in GDI and PFI Engines Cleans Dirty …" at bounding box center [444, 190] width 451 height 79
type input "2-Step GDI Intake Cleaning Service"
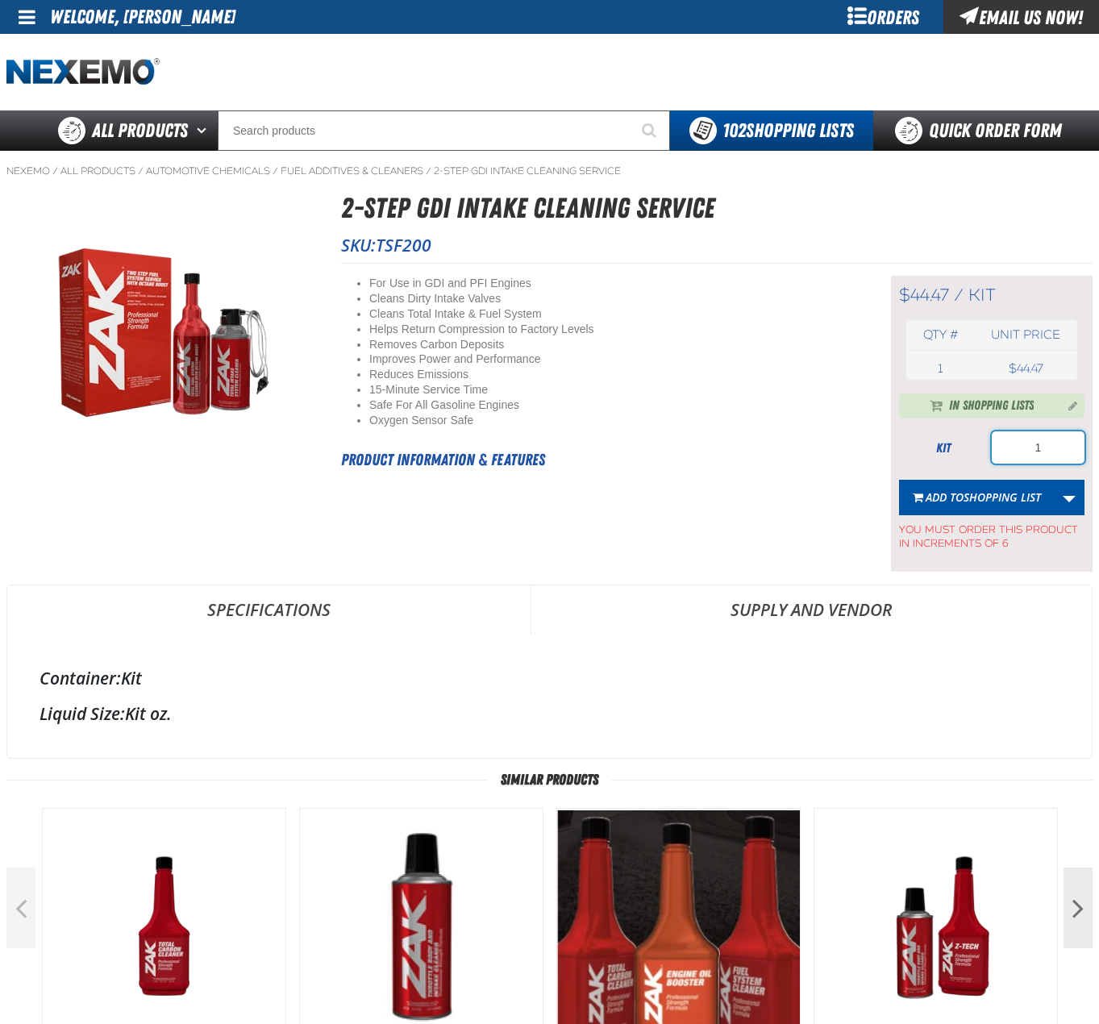
click at [1052, 441] on input "1" at bounding box center [1038, 447] width 93 height 32
type input "24"
click at [956, 494] on span "Add to Shopping List" at bounding box center [983, 496] width 115 height 15
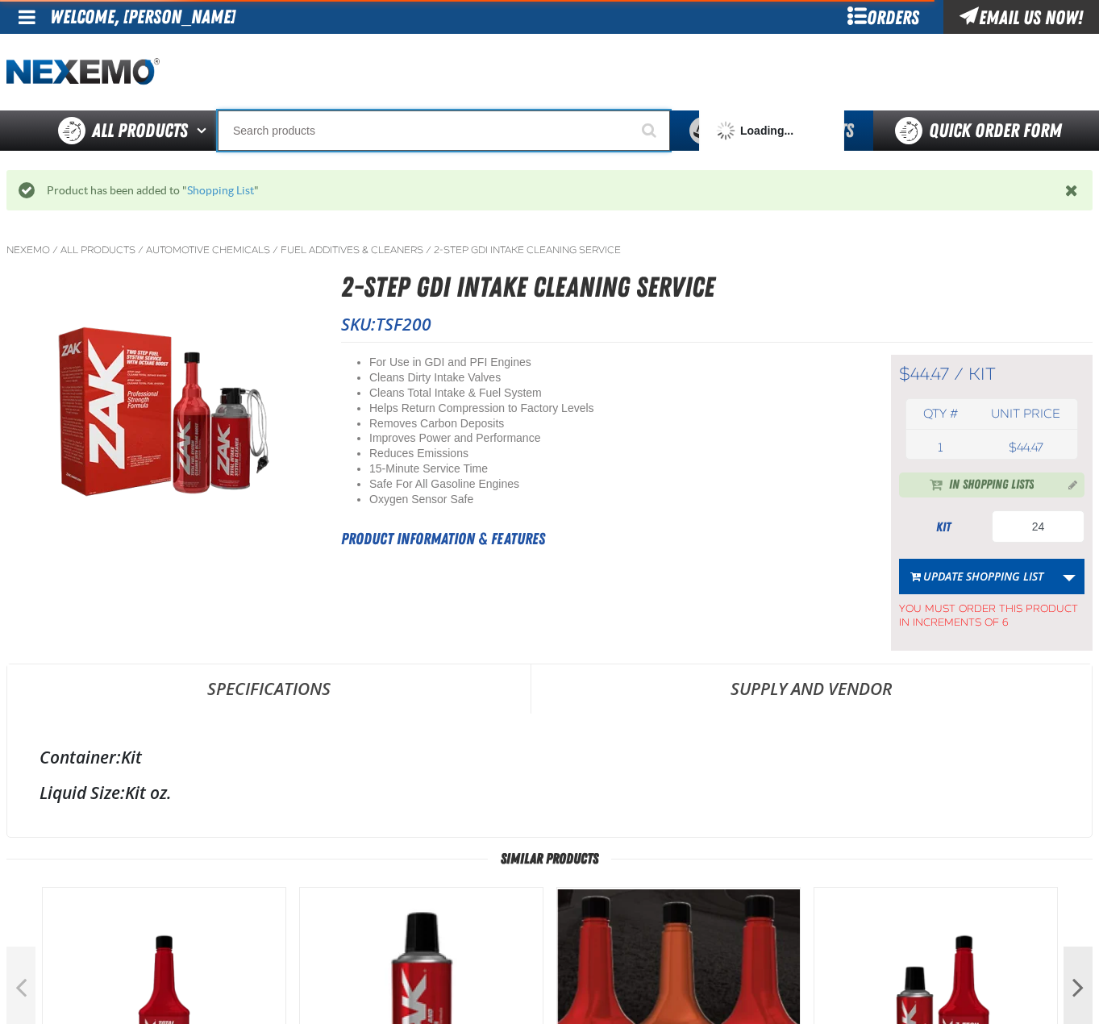
click at [451, 135] on input "Search" at bounding box center [444, 130] width 452 height 40
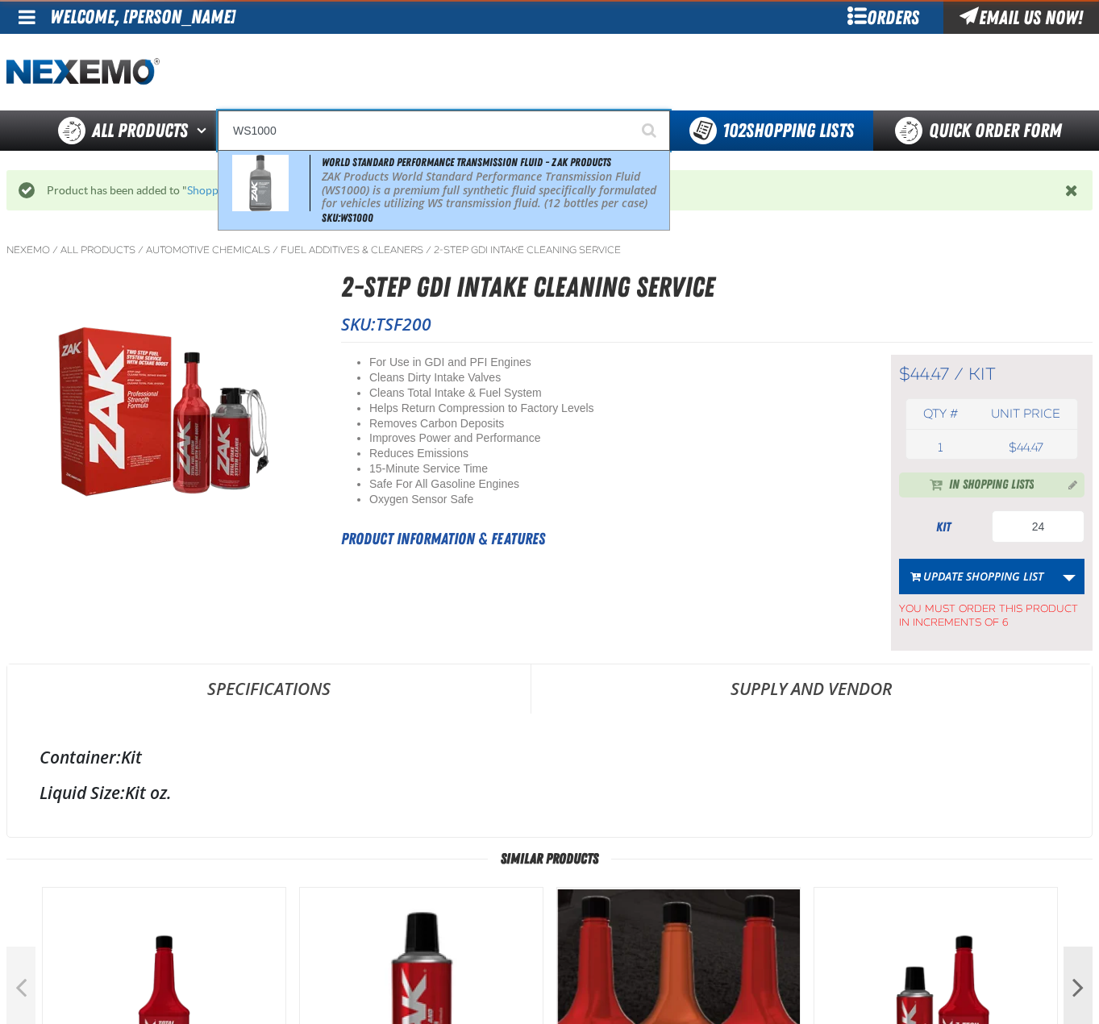
click at [429, 171] on p "ZAK Products World Standard Performance Transmission Fluid (WS1000) is a premiu…" at bounding box center [494, 190] width 344 height 40
type input "World Standard Performance Transmission Fluid - ZAK Products"
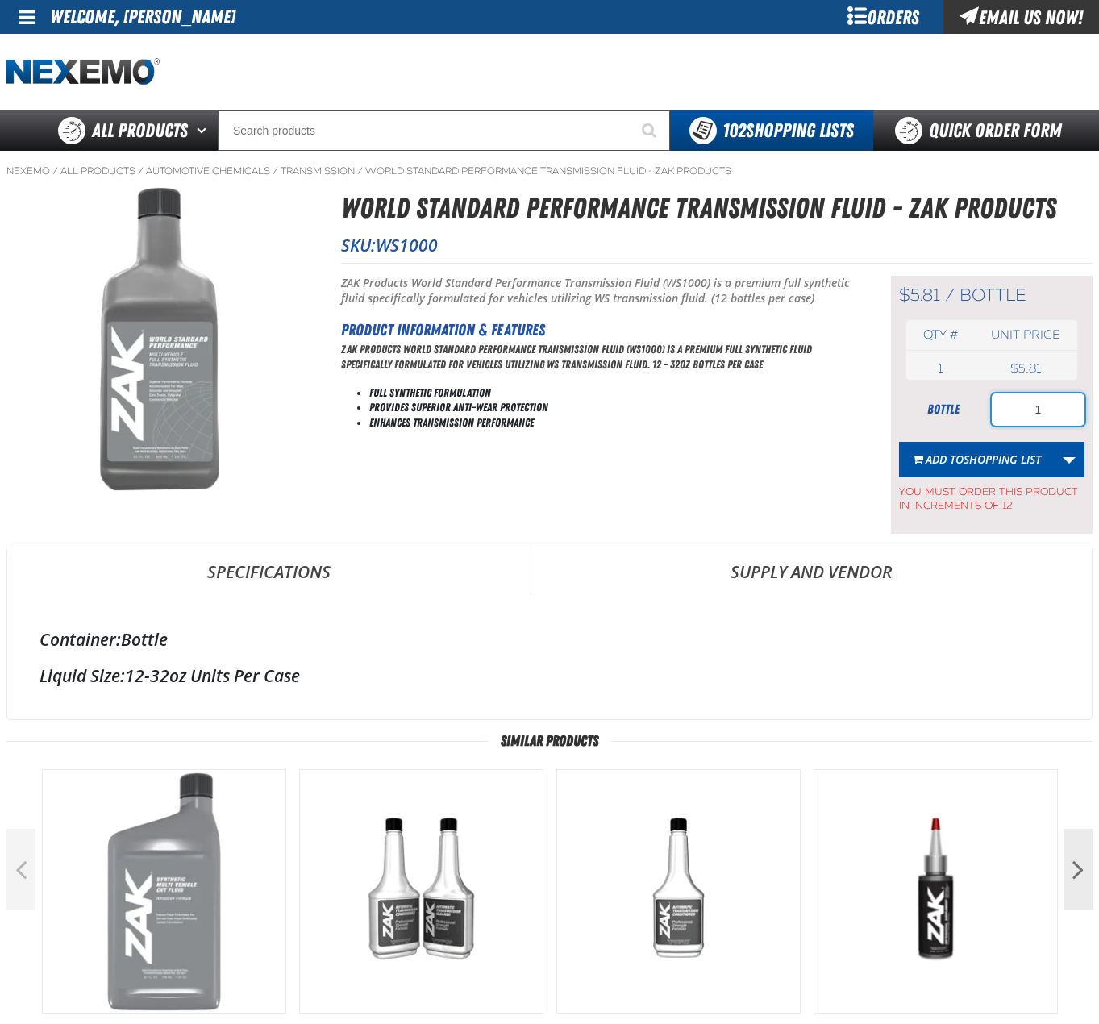
click at [1059, 404] on input "1" at bounding box center [1038, 410] width 93 height 32
type input "108"
click at [996, 454] on span "Shopping List" at bounding box center [1002, 459] width 77 height 15
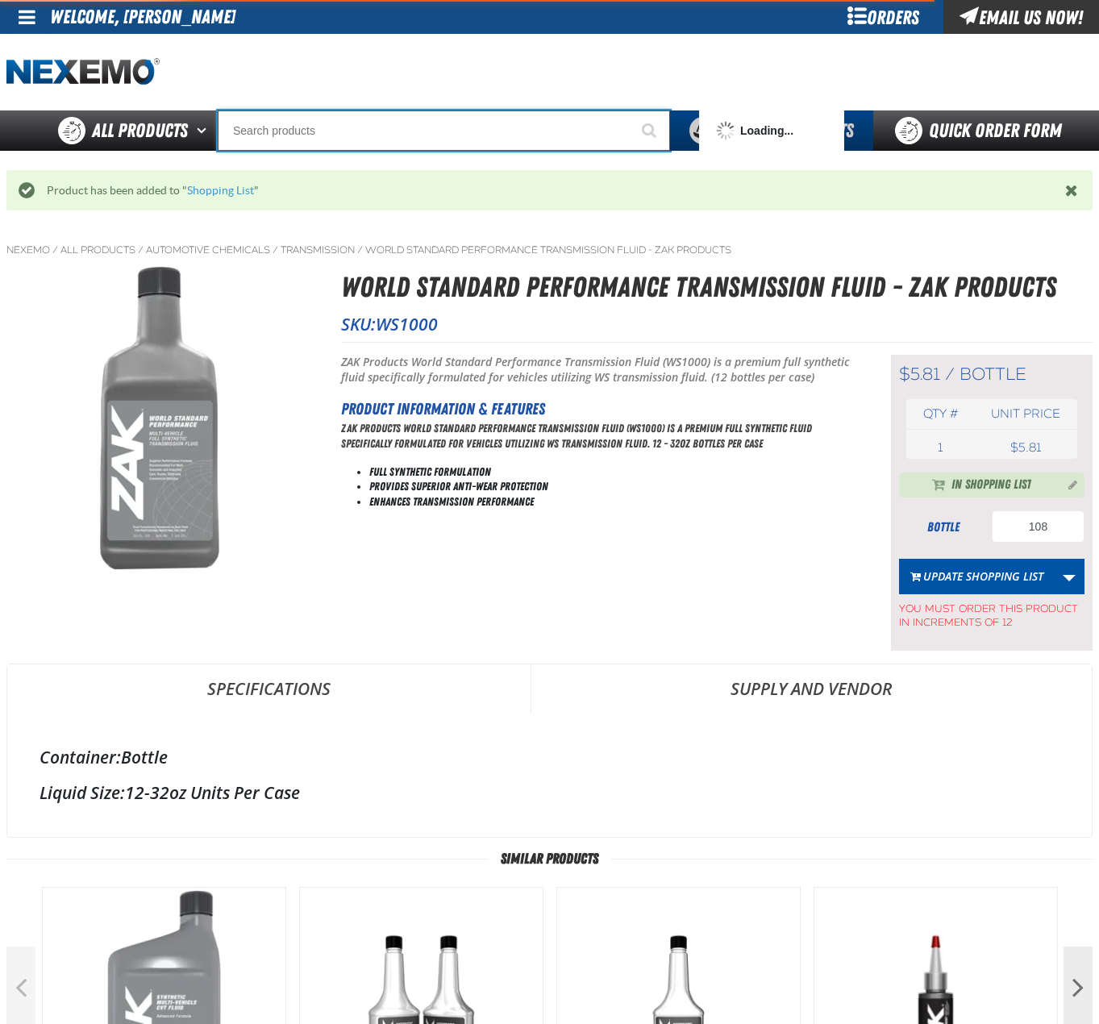
click at [548, 131] on input "Search" at bounding box center [444, 130] width 452 height 40
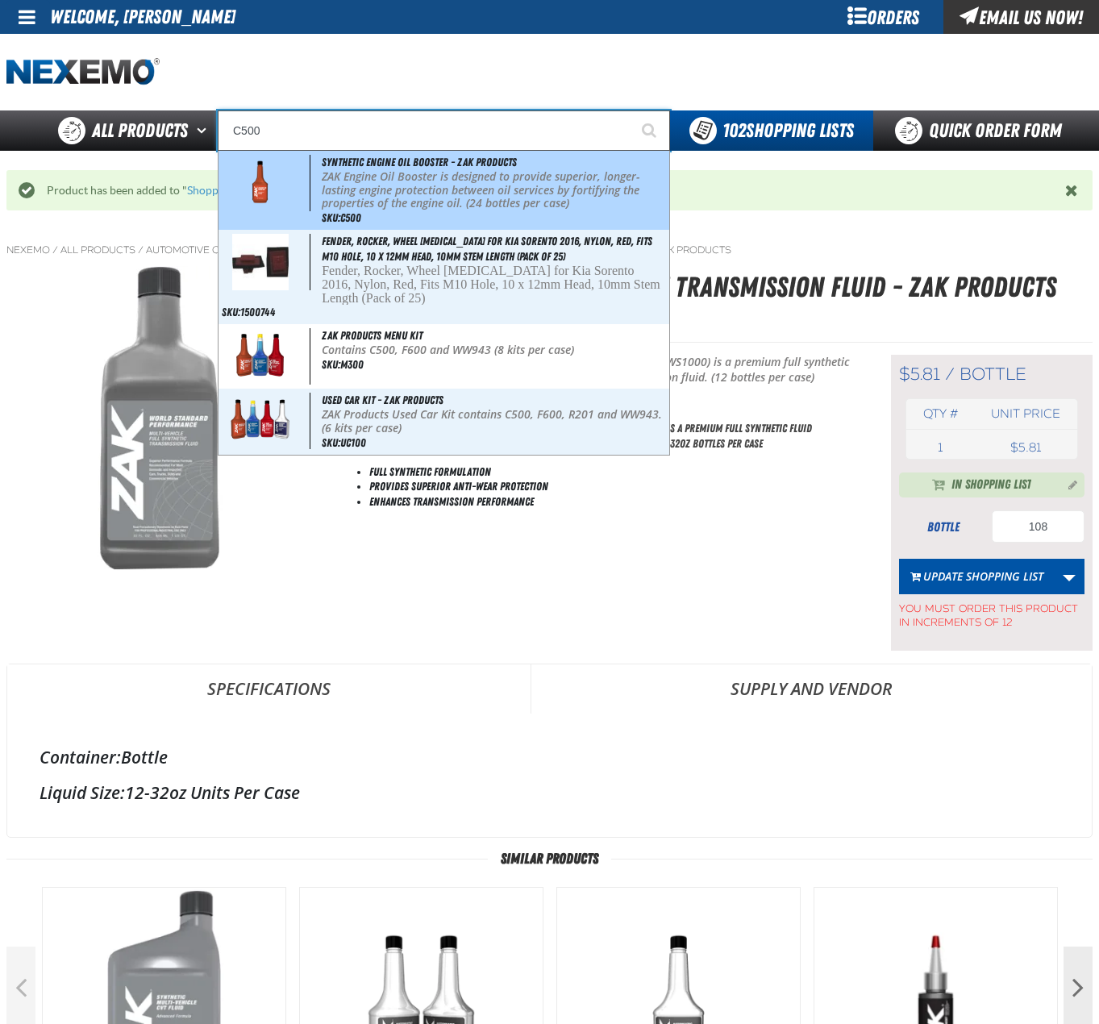
click at [517, 173] on p "ZAK Engine Oil Booster is designed to provide superior, longer-lasting engine p…" at bounding box center [494, 190] width 344 height 40
type input "Synthetic Engine Oil Booster - ZAK Products"
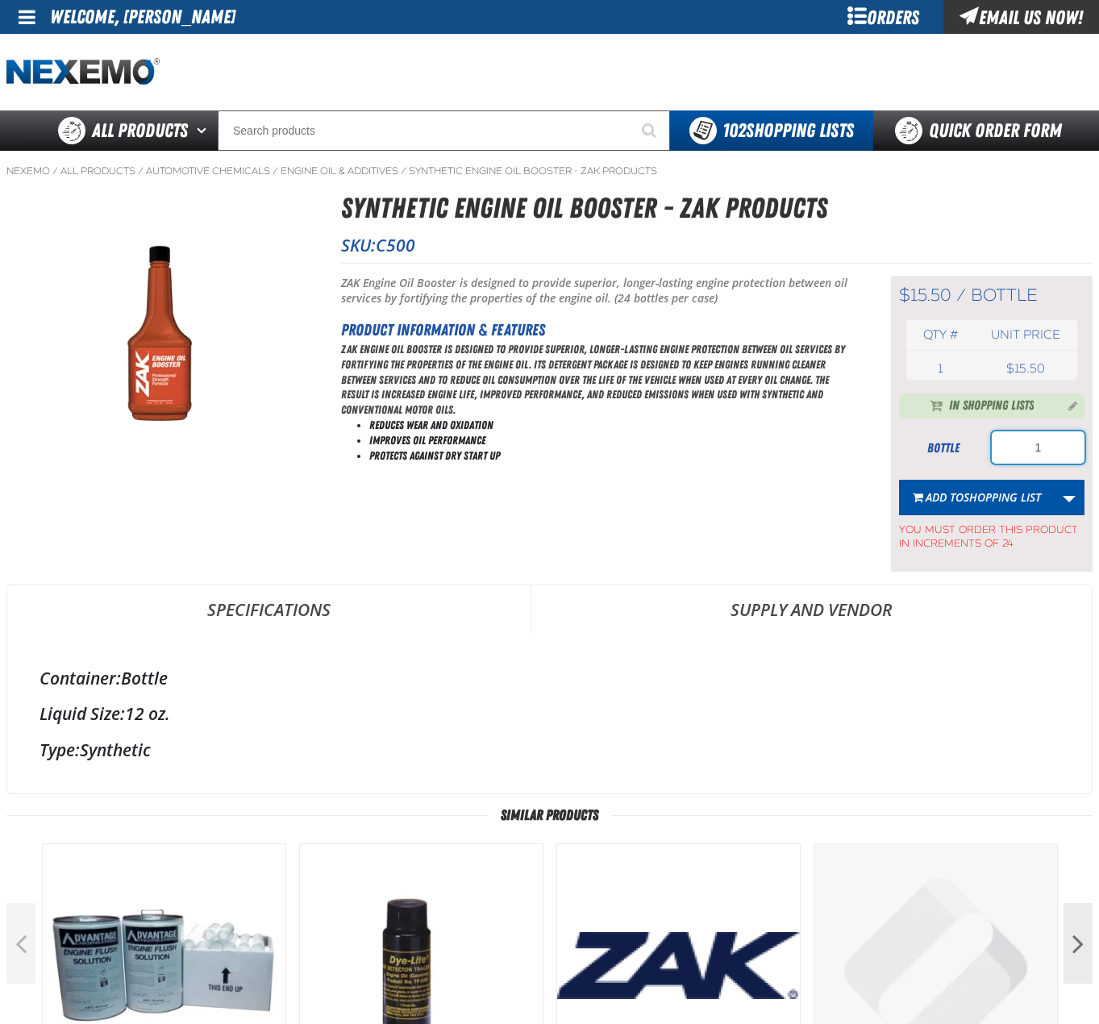
click at [1036, 449] on input "1" at bounding box center [1038, 447] width 93 height 32
type input "144"
click at [981, 496] on span "Shopping List" at bounding box center [1002, 496] width 77 height 15
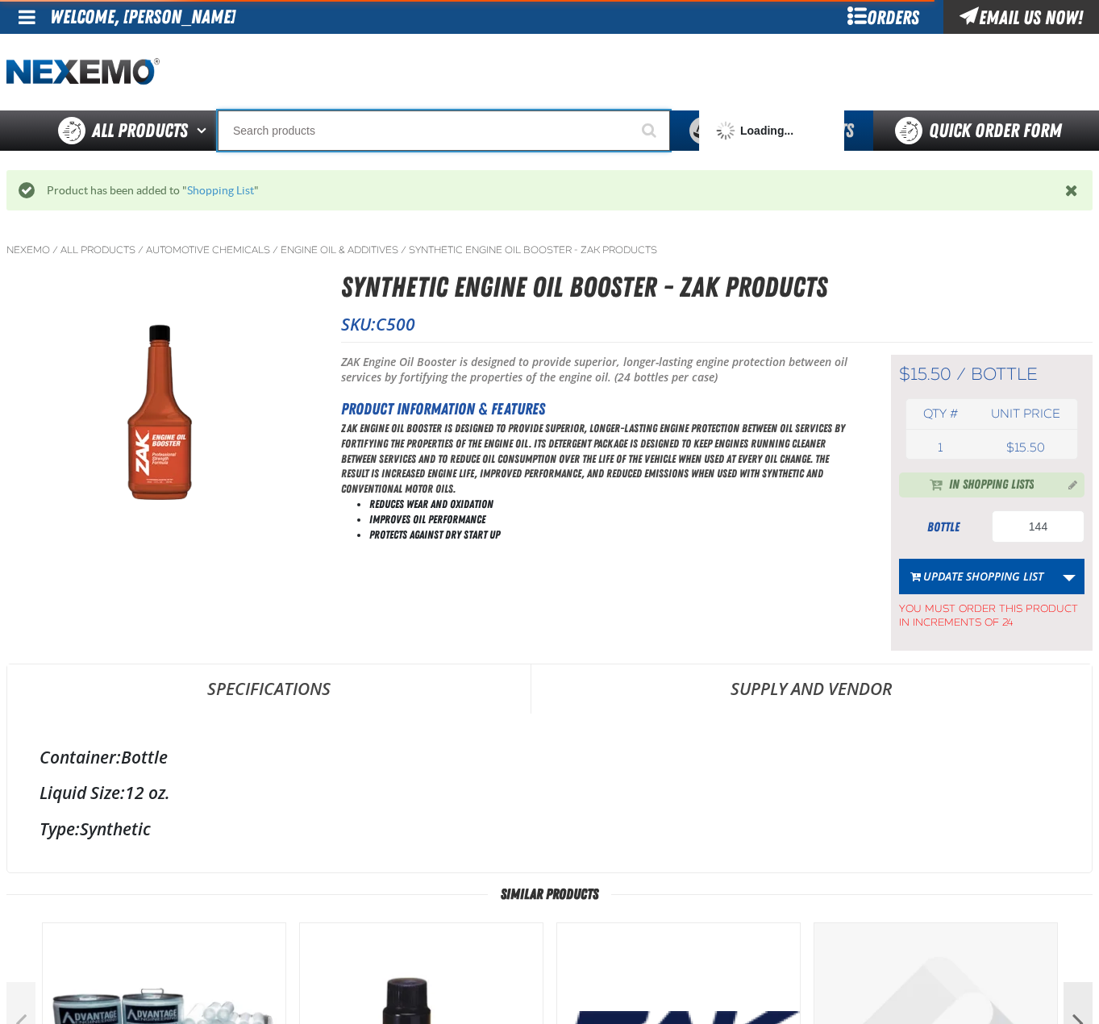
click at [468, 132] on input "Search" at bounding box center [444, 130] width 452 height 40
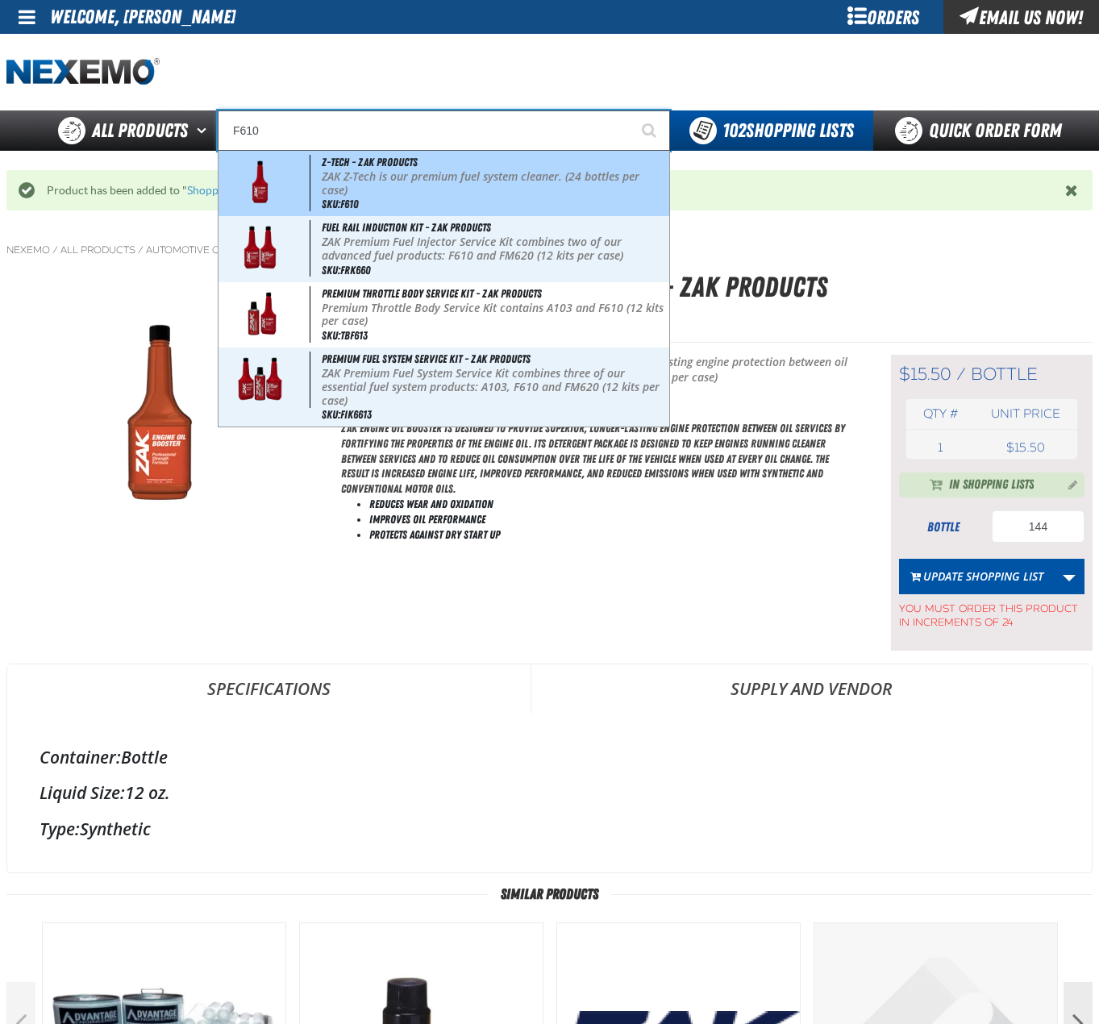
click at [460, 171] on p "ZAK Z-Tech is our premium fuel system cleaner. (24 bottles per case)" at bounding box center [494, 183] width 344 height 27
type input "Z-Tech - ZAK Products"
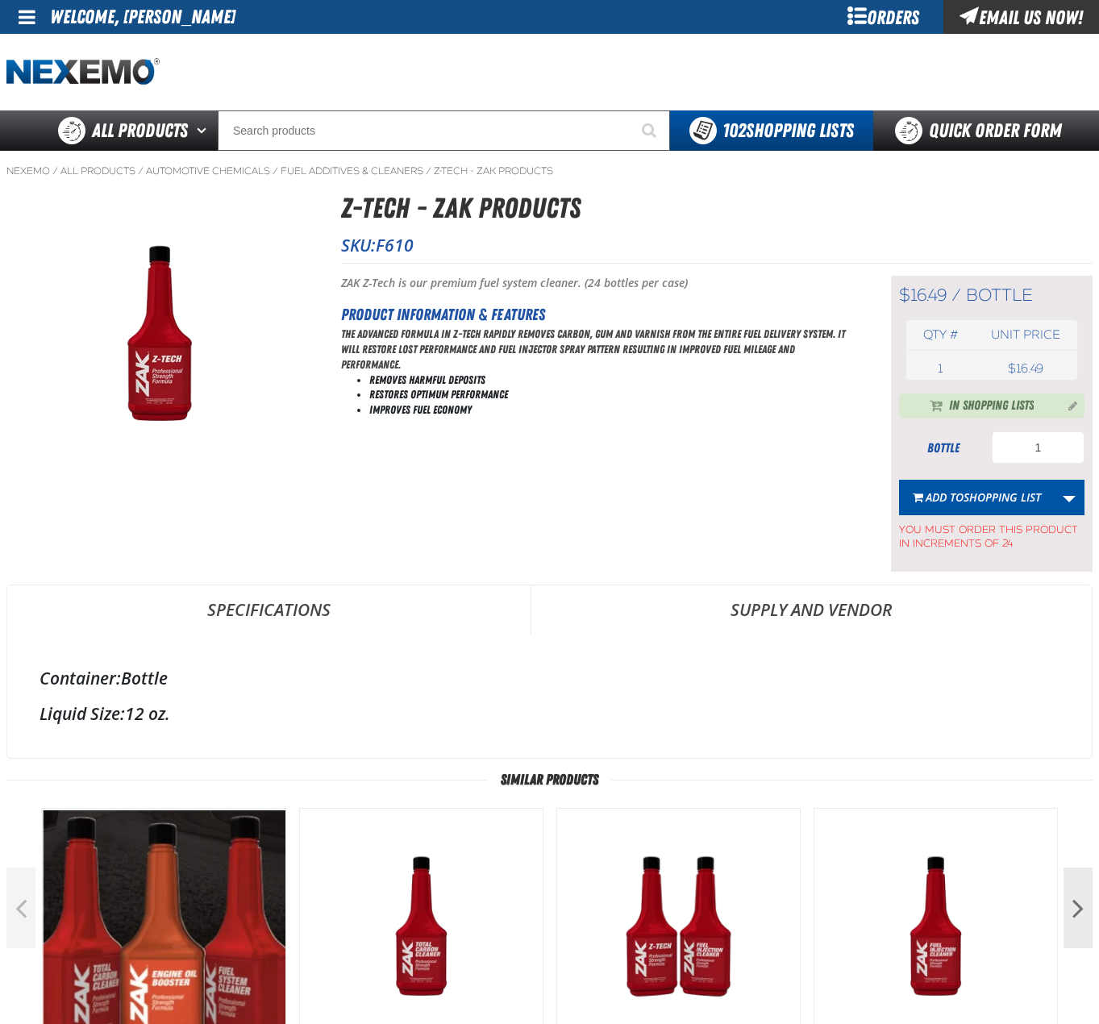
click at [1015, 429] on div "In Shopping Lists bottle 1 Add to Shopping List Update Shopping List Update Zak…" at bounding box center [991, 473] width 185 height 158
click at [1017, 438] on input "1" at bounding box center [1038, 447] width 93 height 32
type input "144"
click at [969, 500] on span "Shopping List" at bounding box center [1002, 496] width 77 height 15
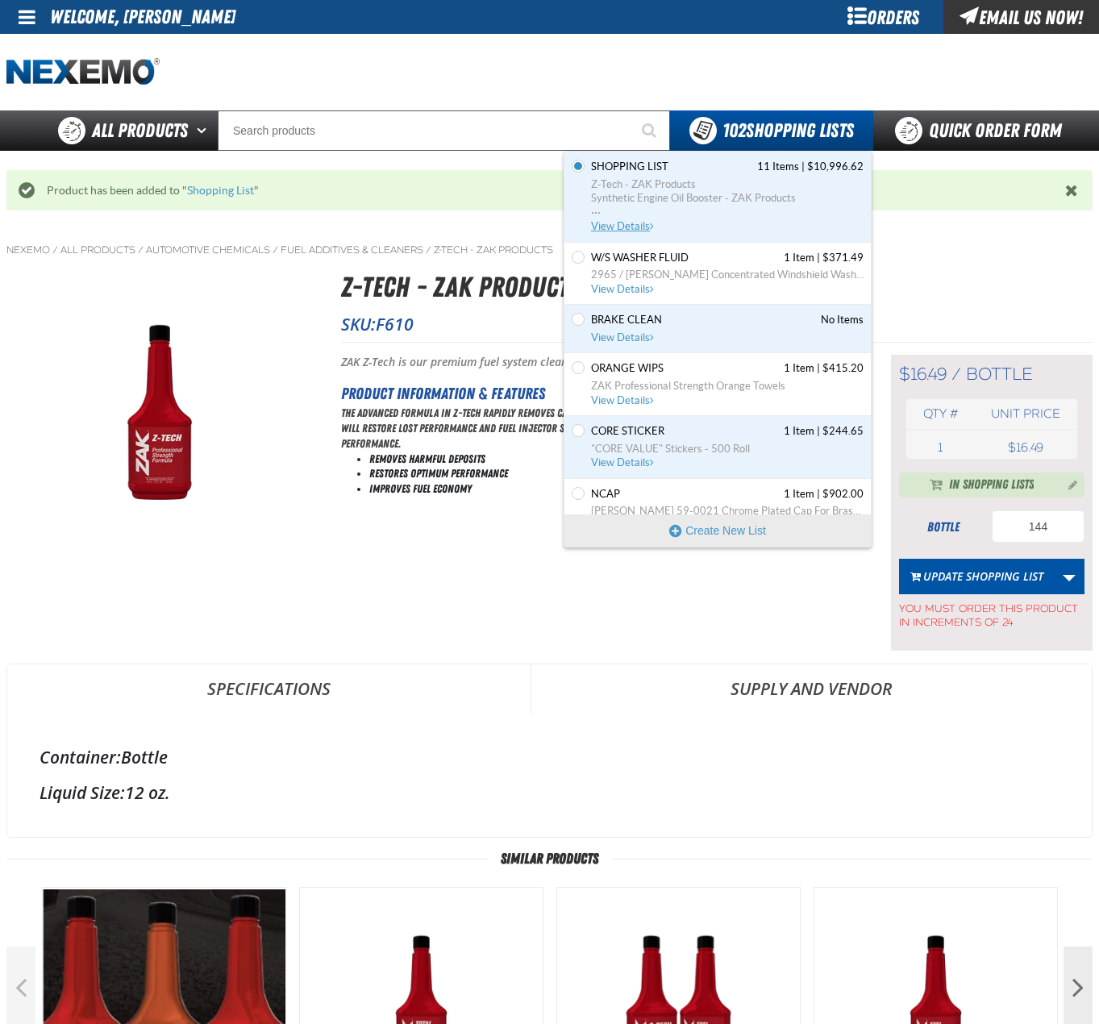
click at [718, 193] on span "Synthetic Engine Oil Booster - ZAK Products" at bounding box center [727, 198] width 273 height 15
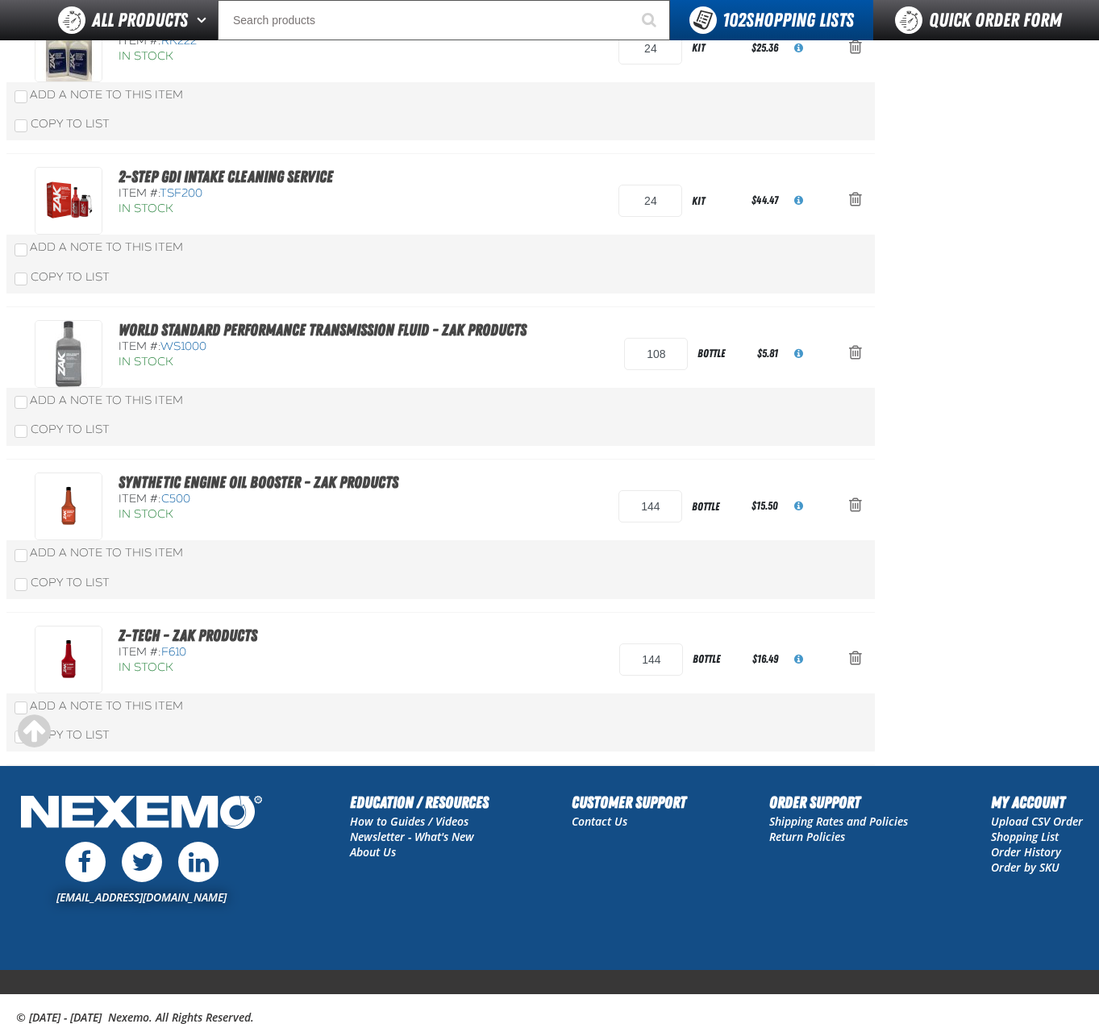
scroll to position [1217, 0]
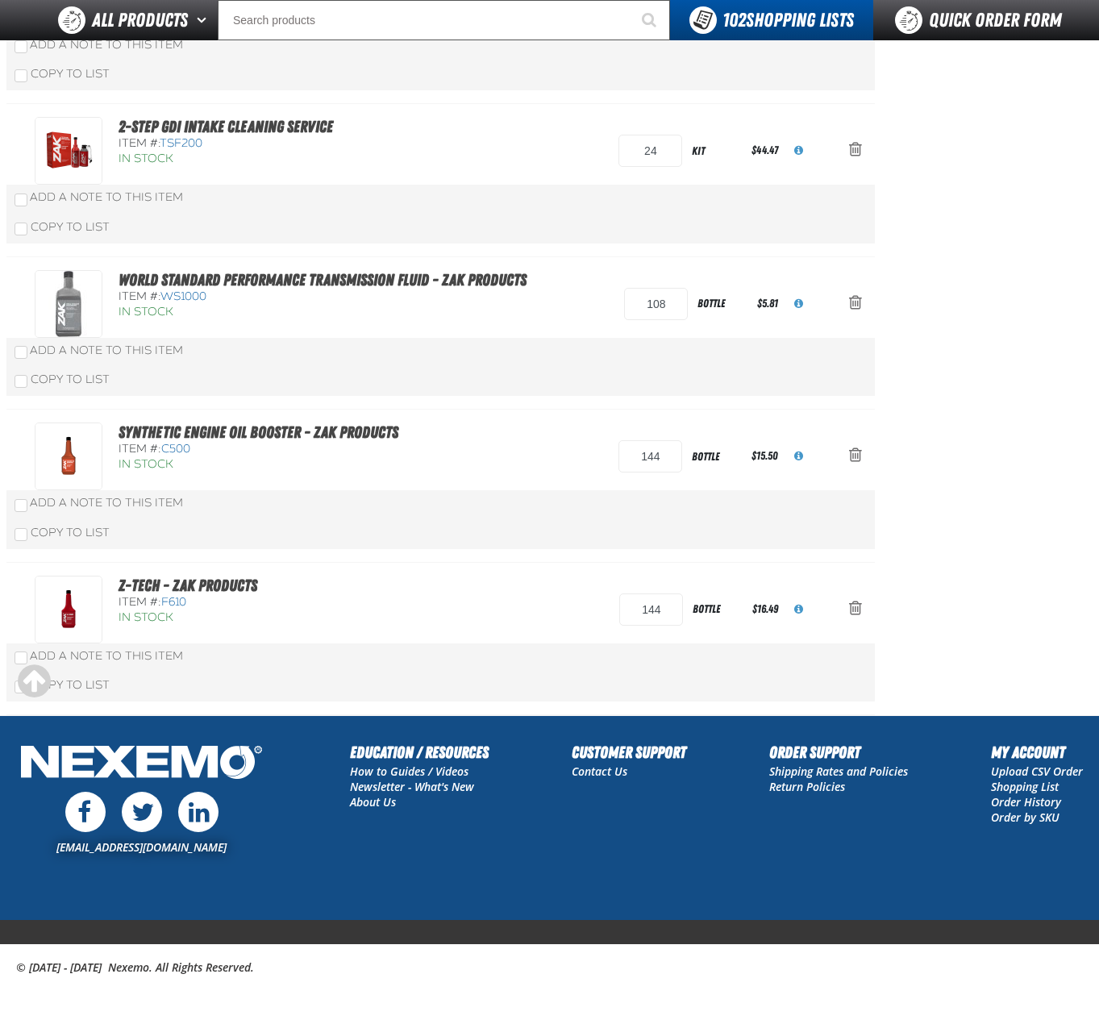
drag, startPoint x: 1105, startPoint y: 315, endPoint x: 1094, endPoint y: 996, distance: 680.7
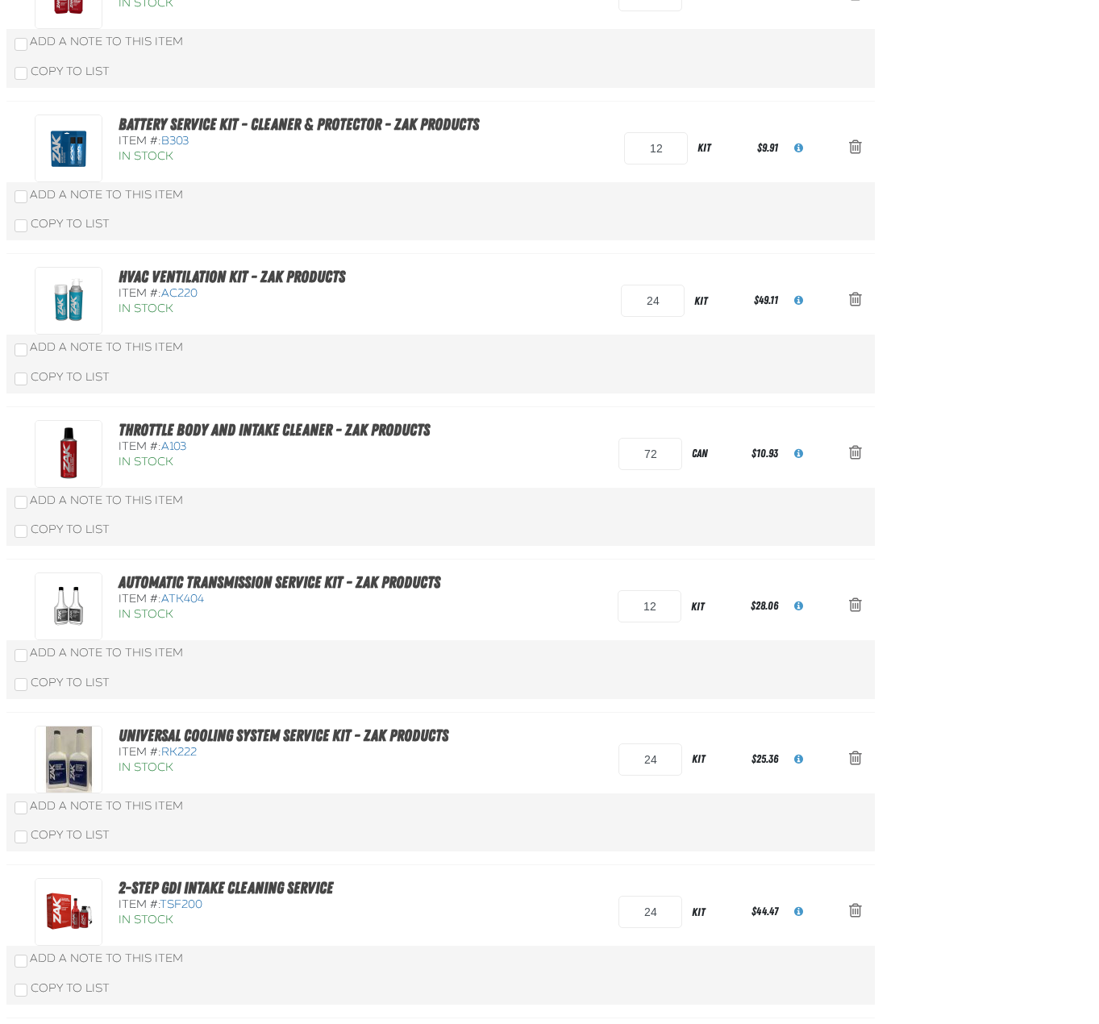
scroll to position [0, 0]
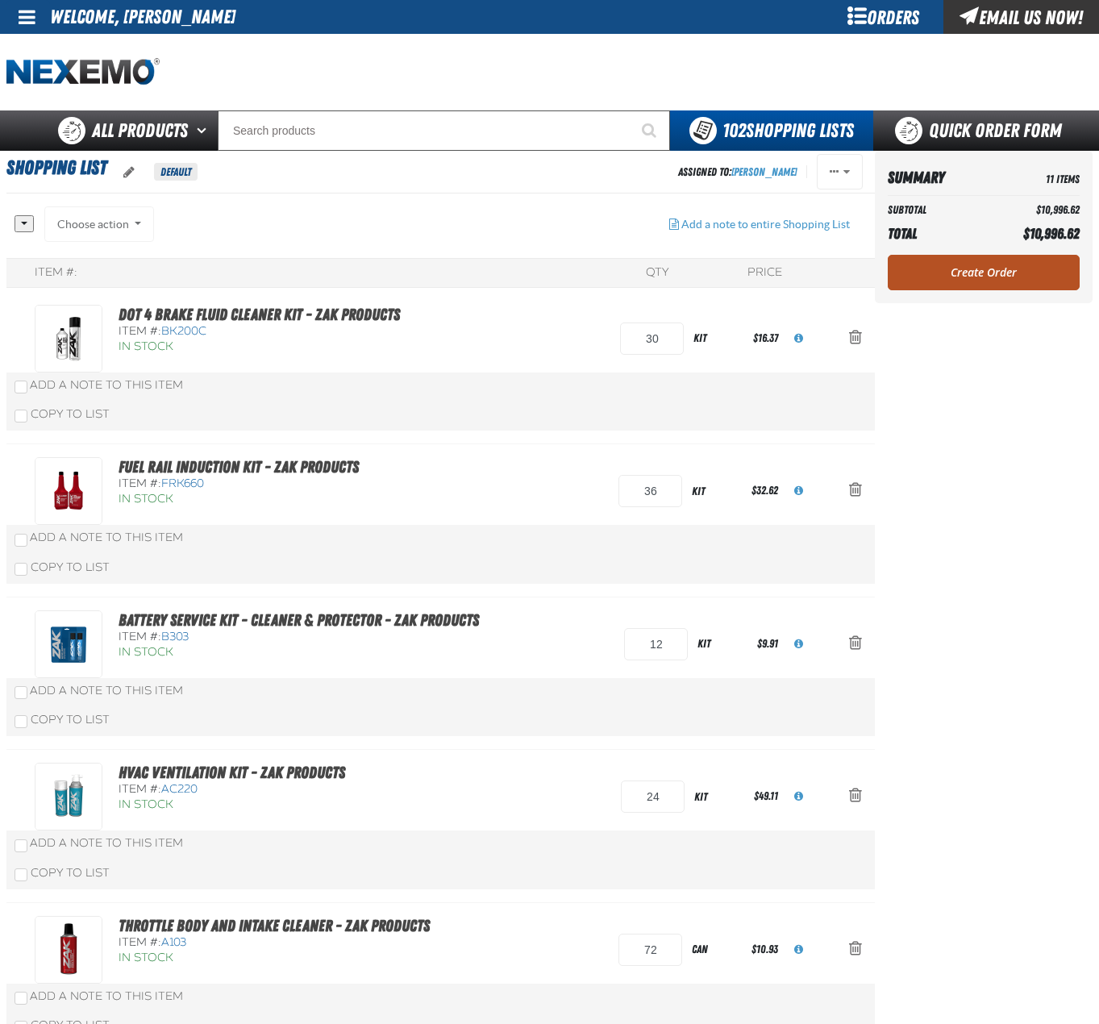
click at [932, 276] on link "Create Order" at bounding box center [984, 272] width 192 height 35
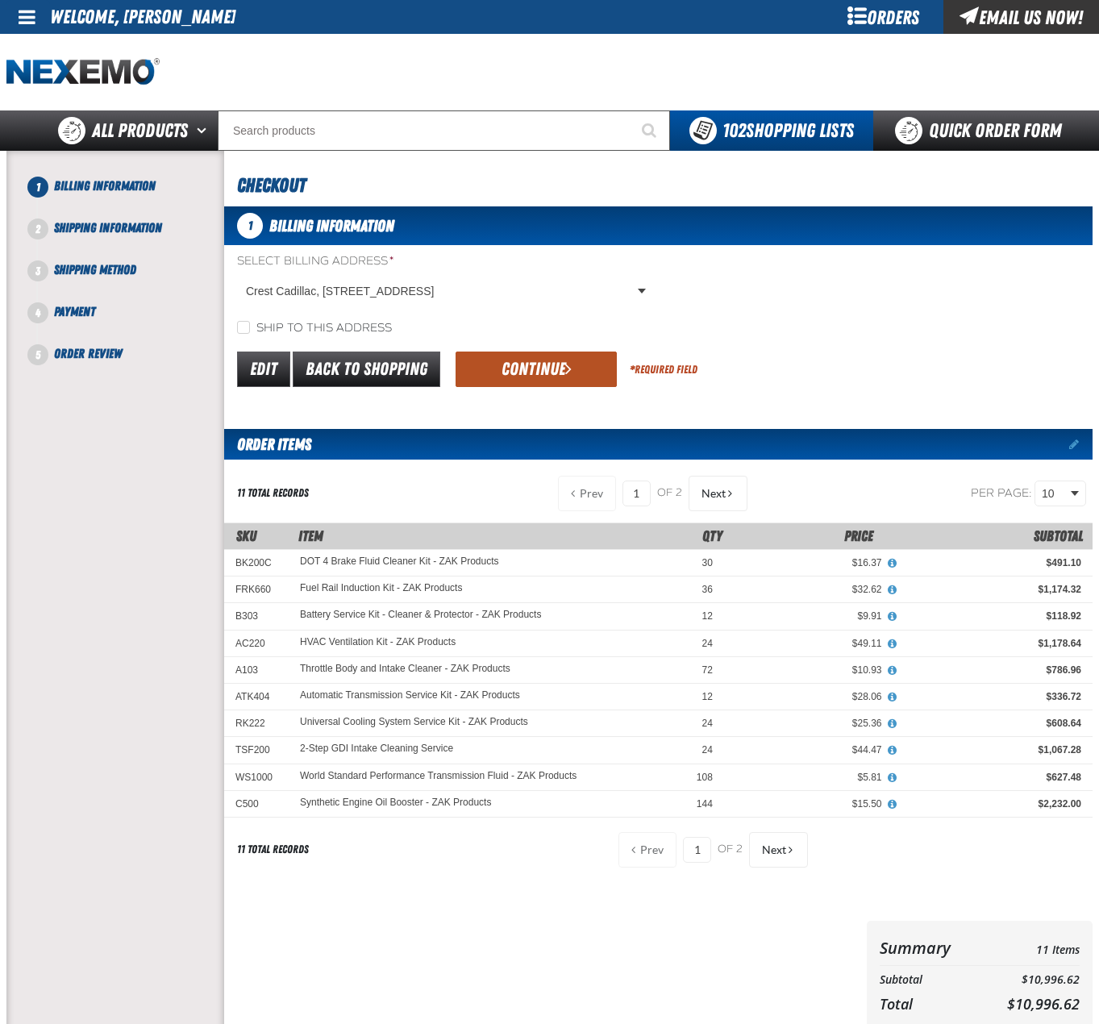
click at [553, 381] on button "Continue" at bounding box center [536, 369] width 161 height 35
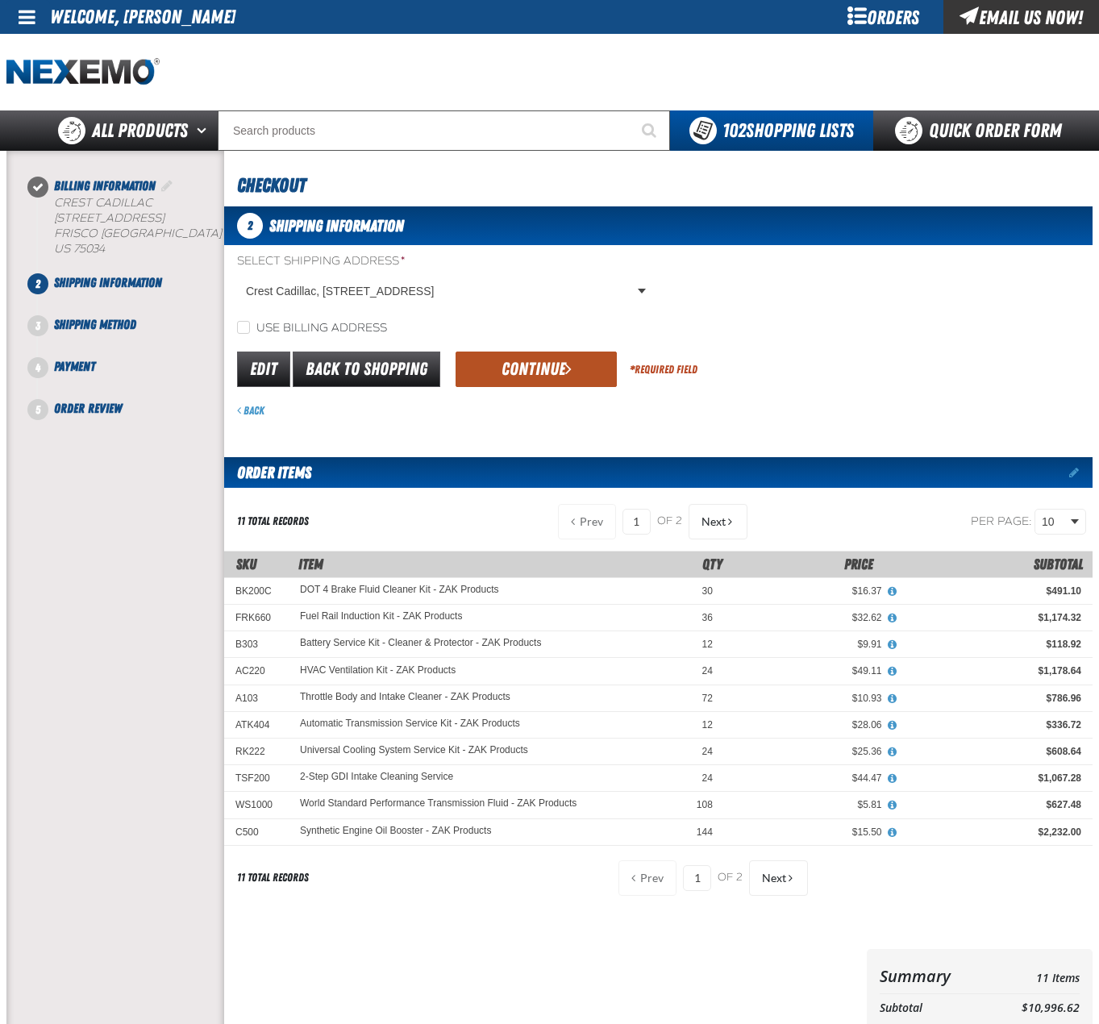
click at [560, 369] on button "Continue" at bounding box center [536, 369] width 161 height 35
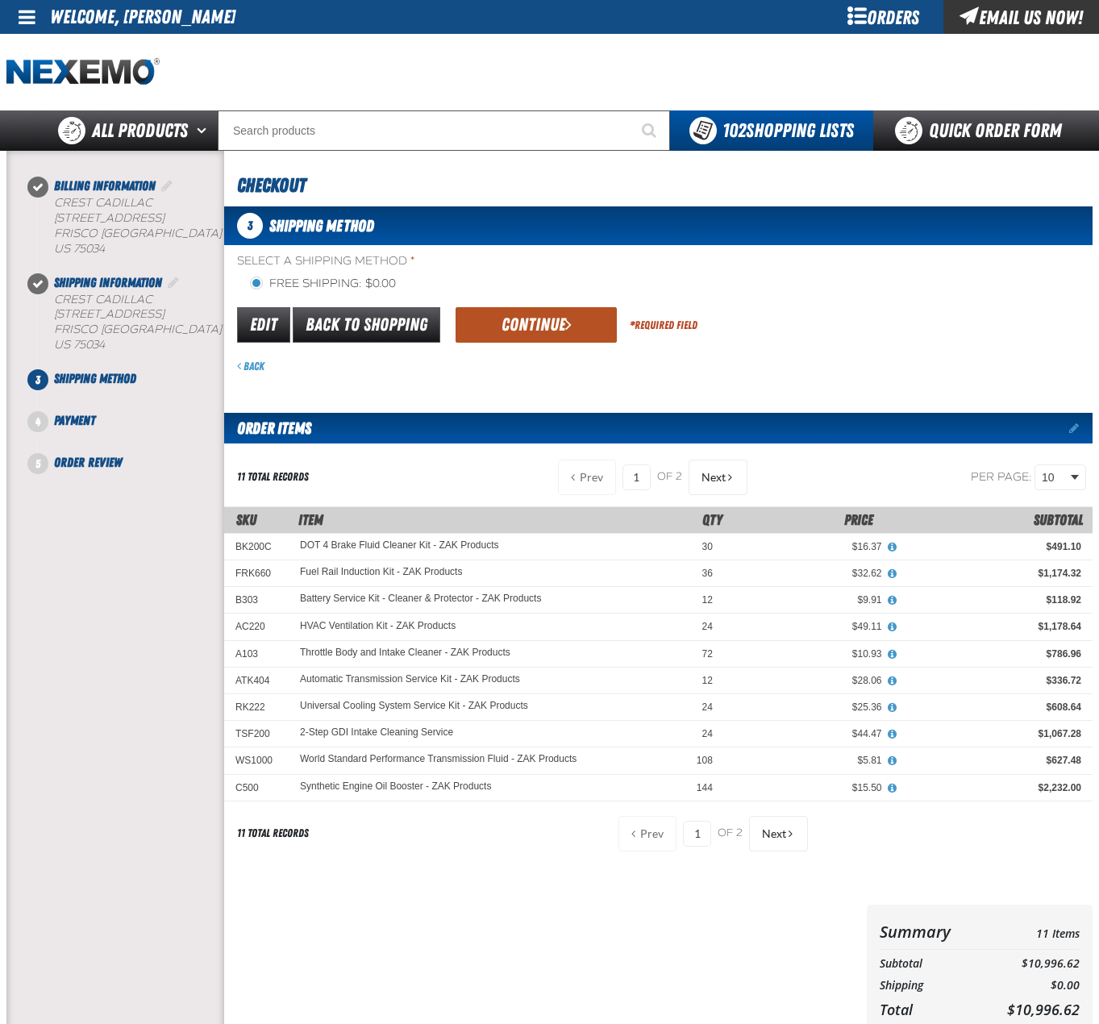
click at [564, 343] on button "Continue" at bounding box center [536, 324] width 161 height 35
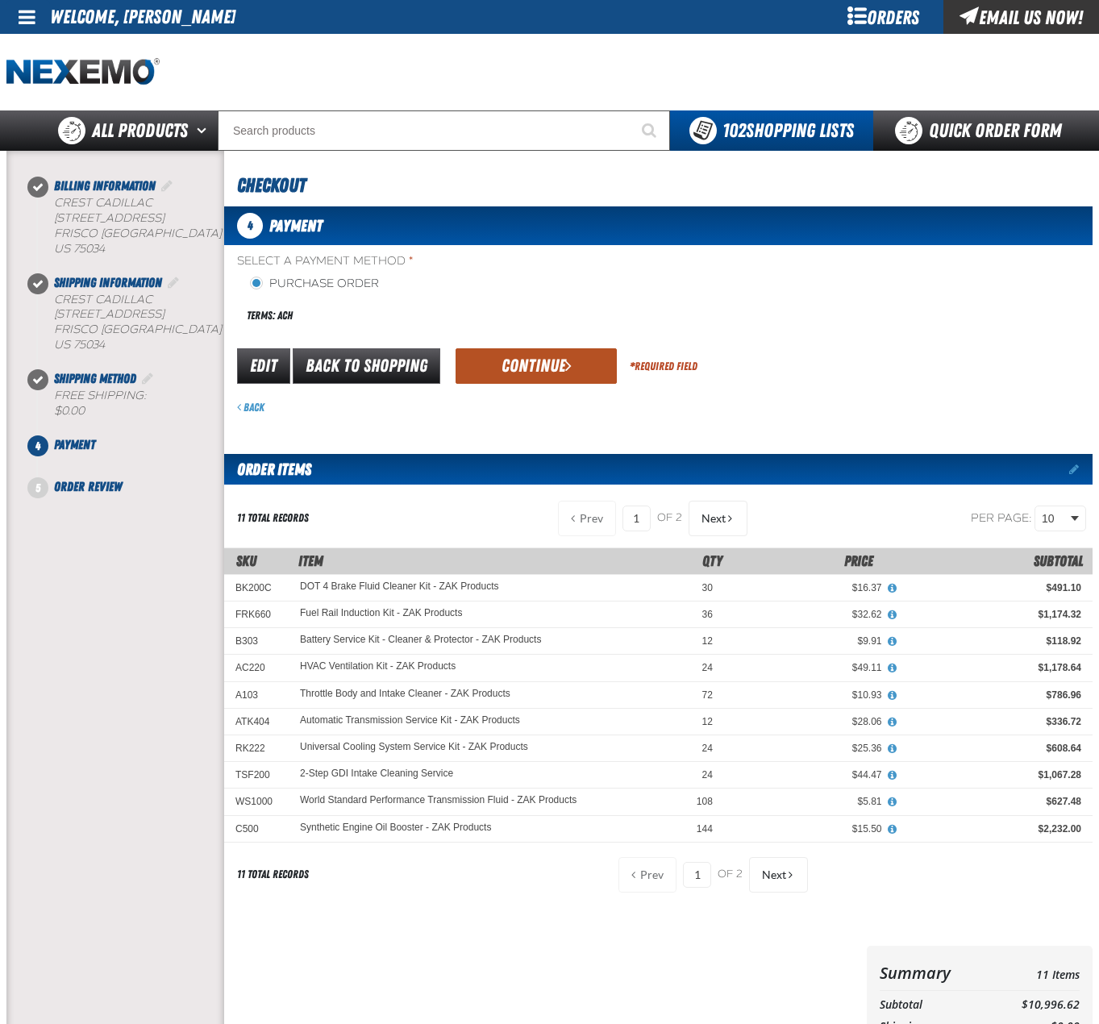
click at [531, 362] on button "Continue" at bounding box center [536, 365] width 161 height 35
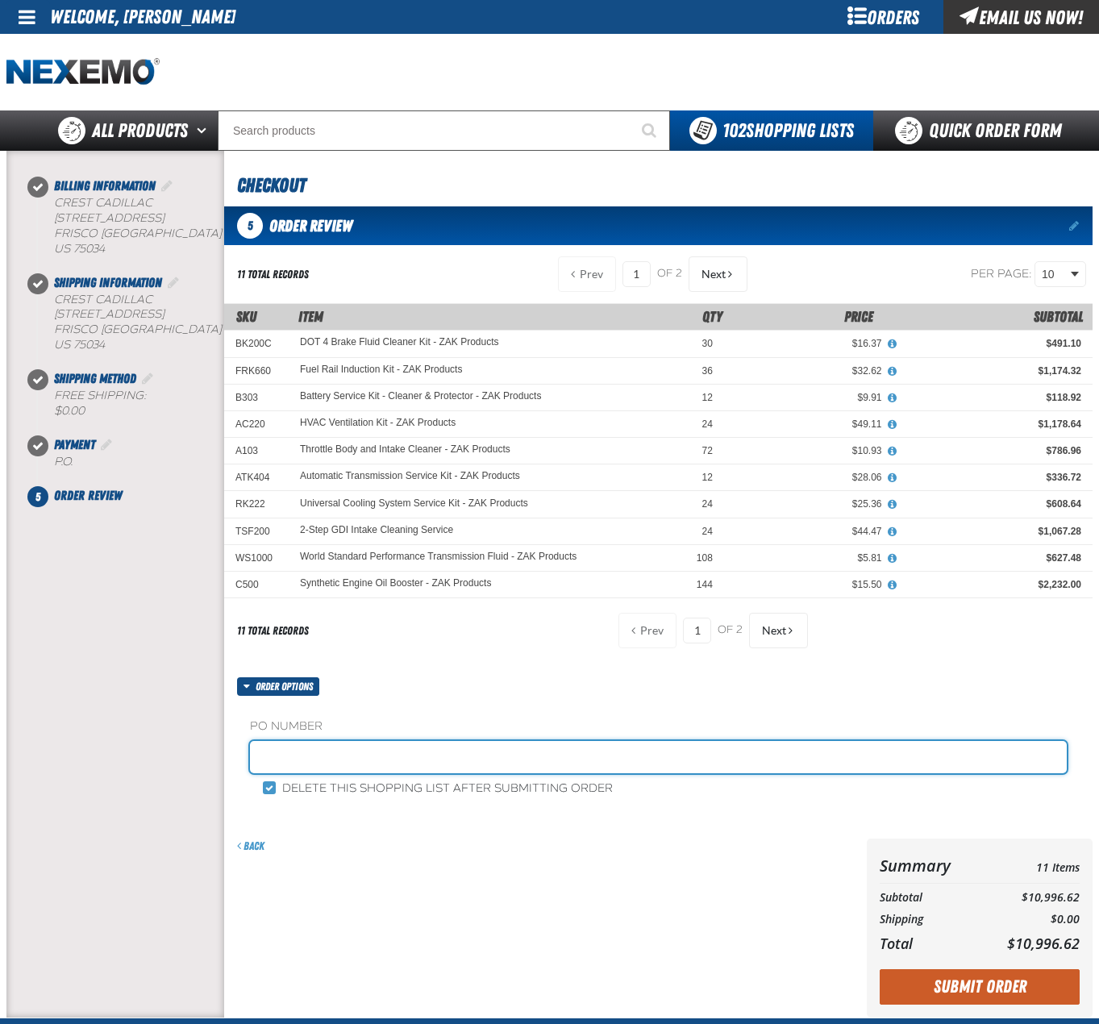
click at [334, 758] on input "text" at bounding box center [658, 757] width 817 height 32
type input "ZAK101425"
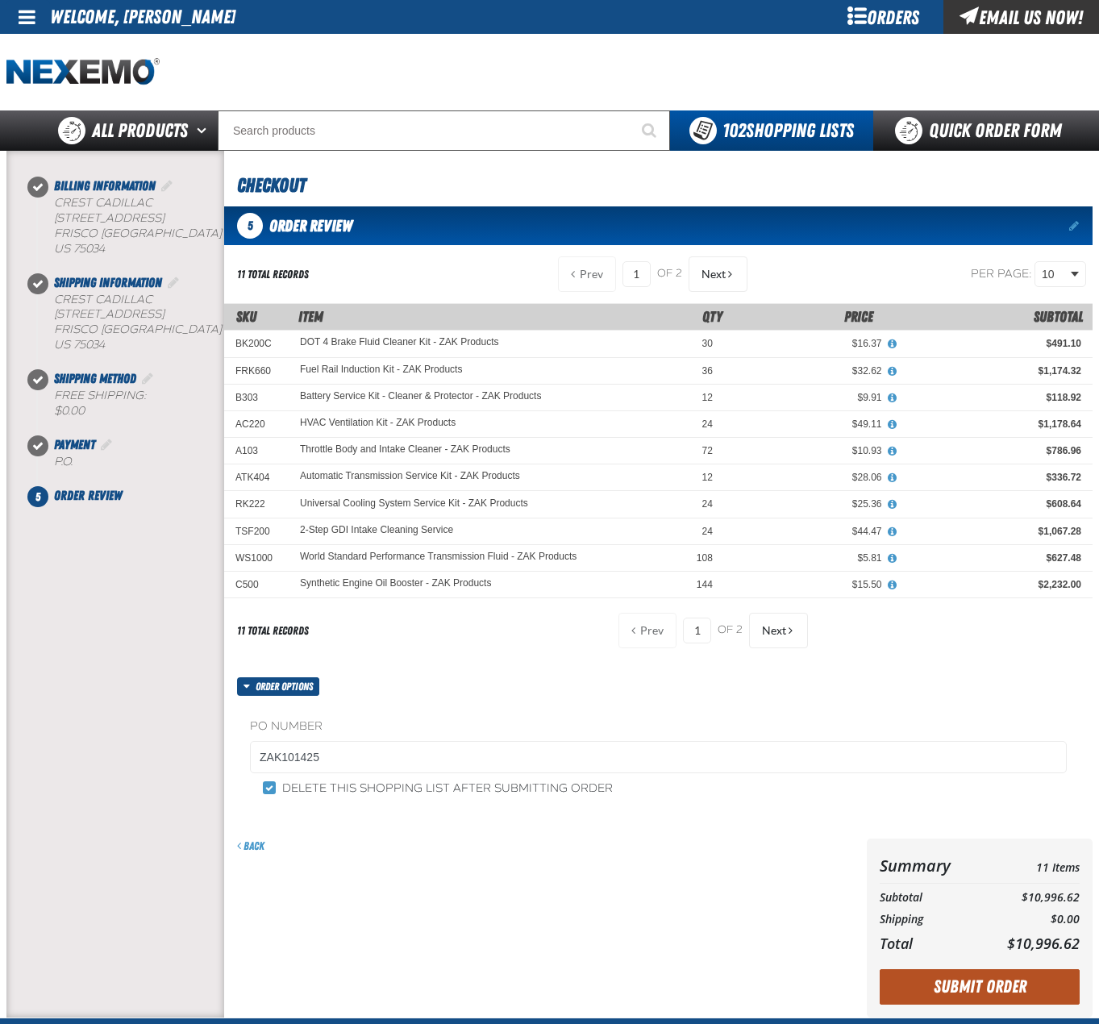
click at [939, 994] on button "Submit Order" at bounding box center [980, 986] width 200 height 35
